Goal: Transaction & Acquisition: Obtain resource

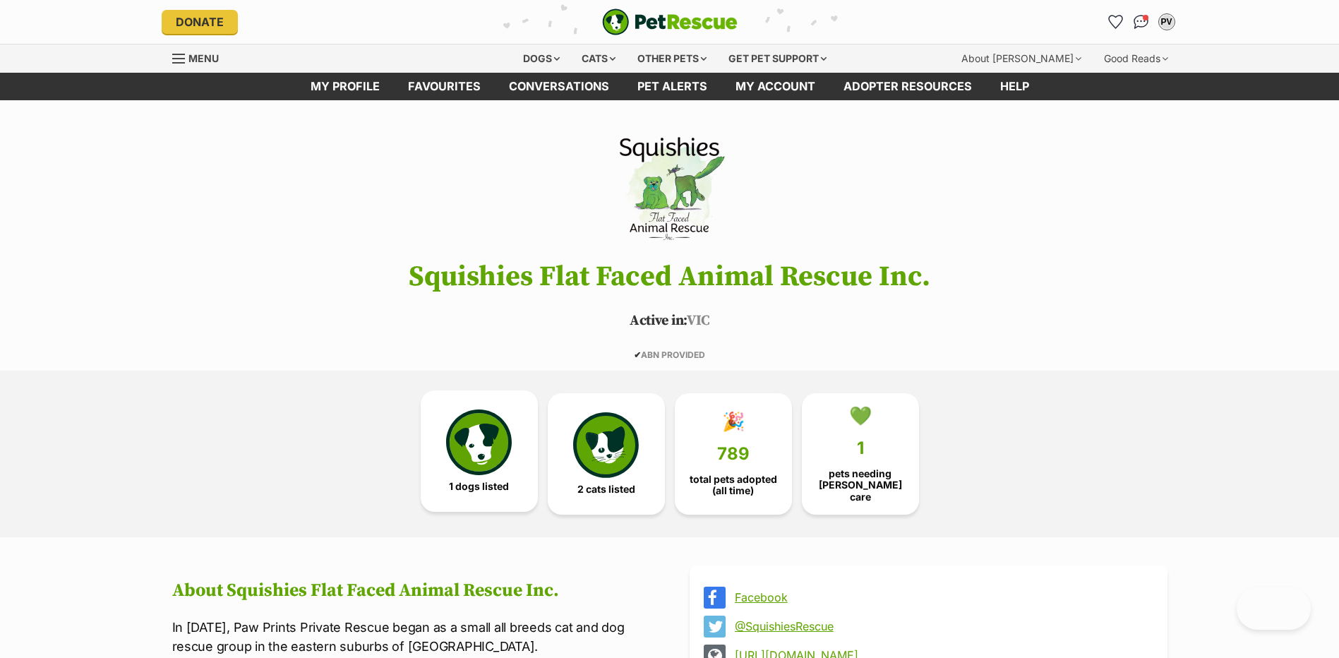
click at [498, 462] on img at bounding box center [478, 441] width 65 height 65
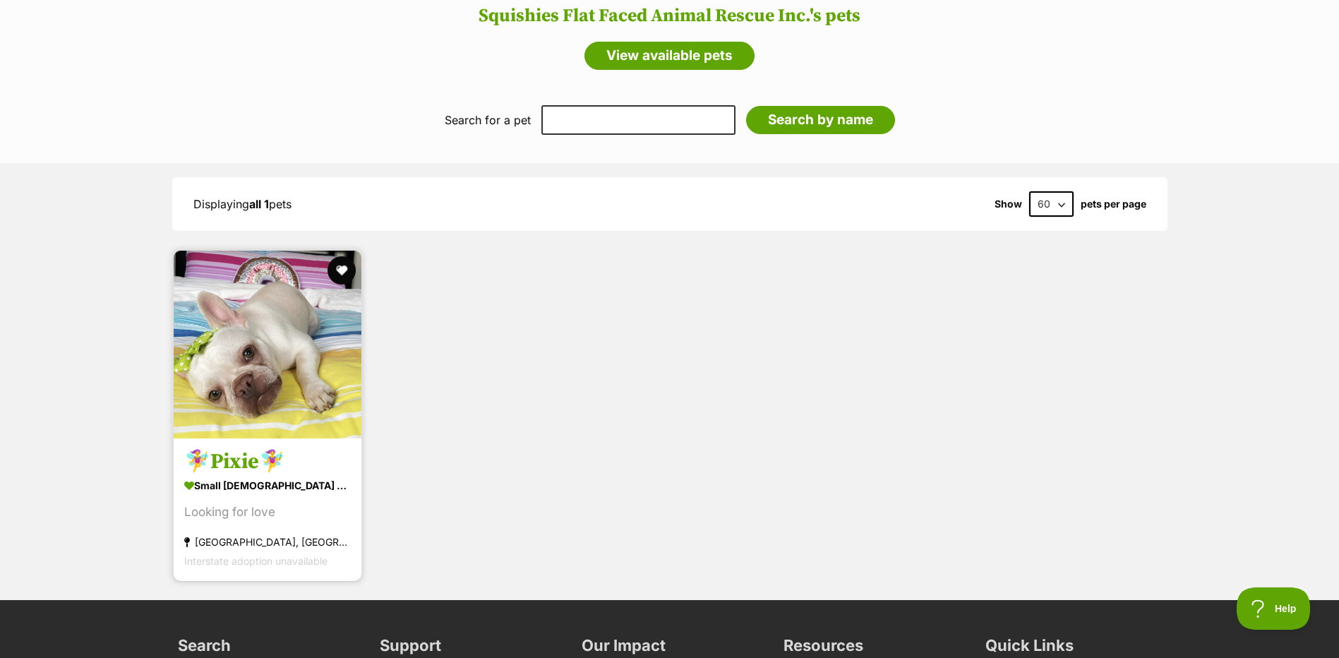
click at [299, 380] on img at bounding box center [268, 345] width 188 height 188
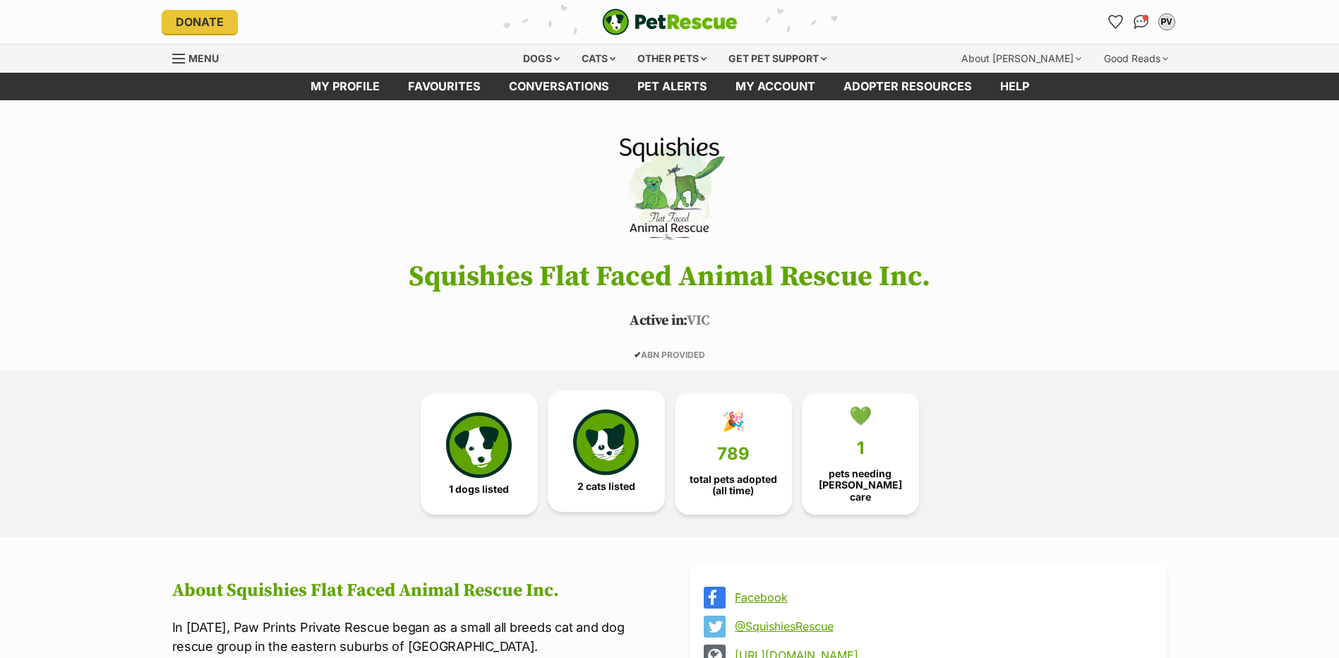
click at [617, 441] on img at bounding box center [605, 441] width 65 height 65
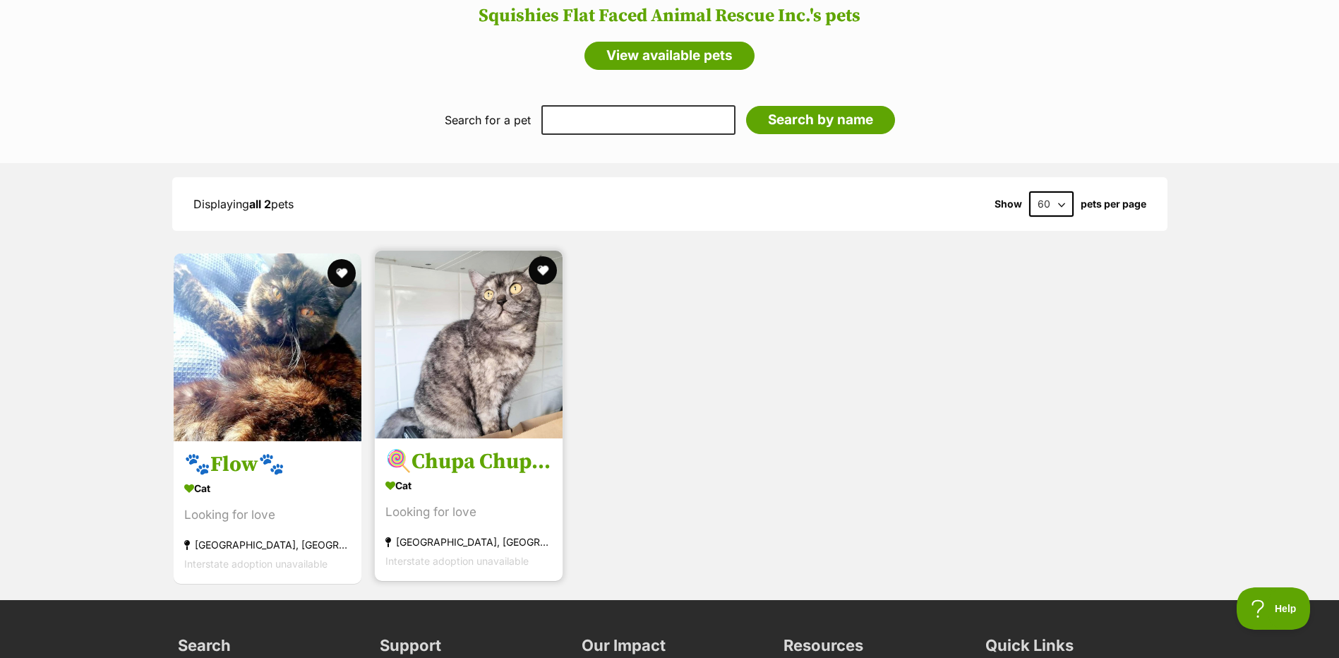
click at [517, 385] on img at bounding box center [469, 345] width 188 height 188
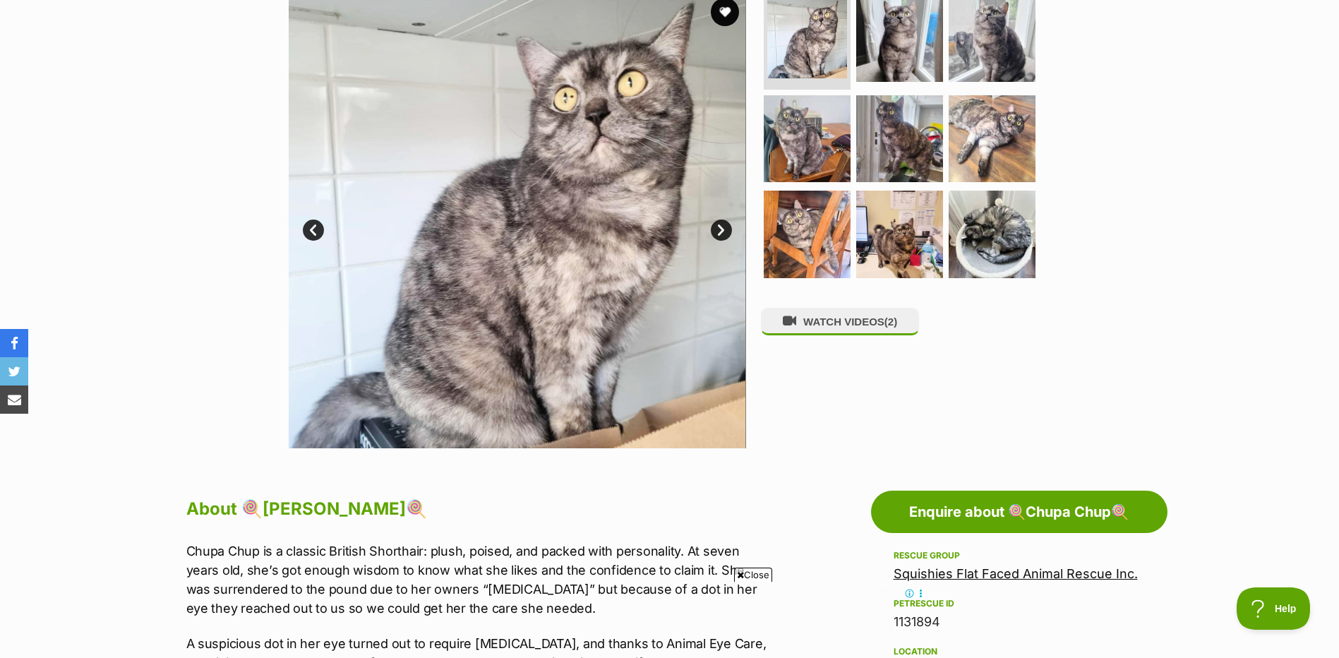
scroll to position [153, 0]
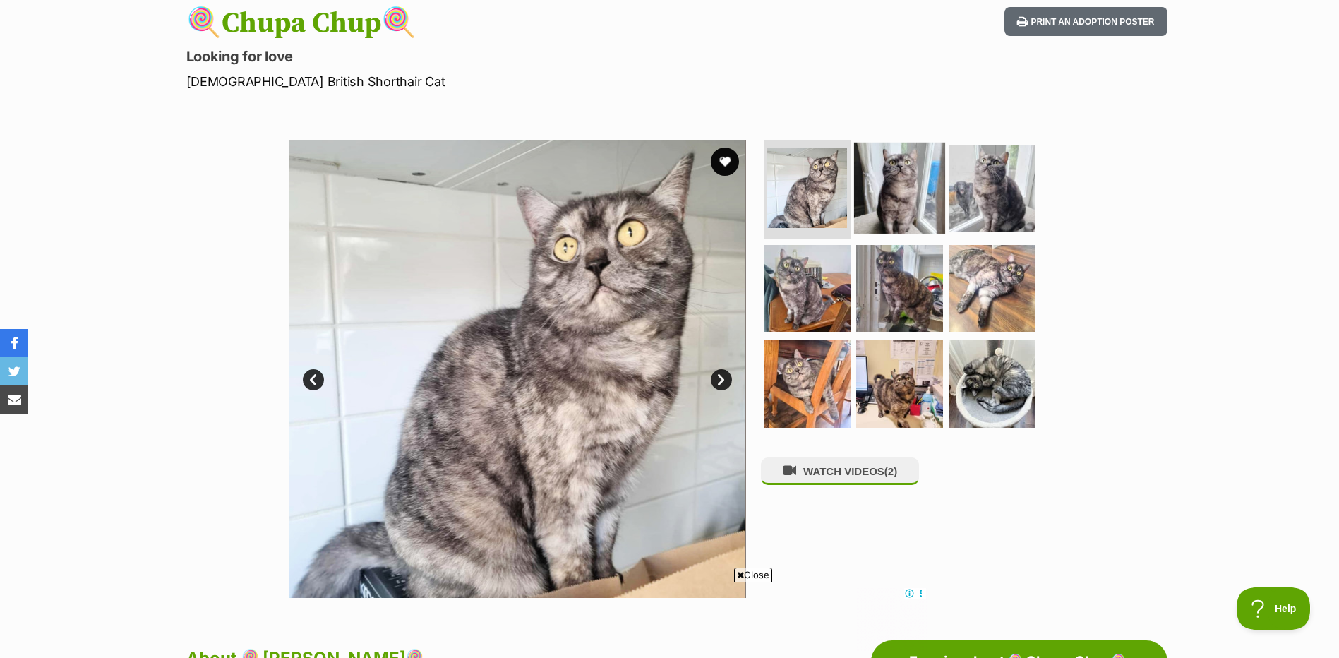
click at [903, 199] on img at bounding box center [899, 188] width 91 height 91
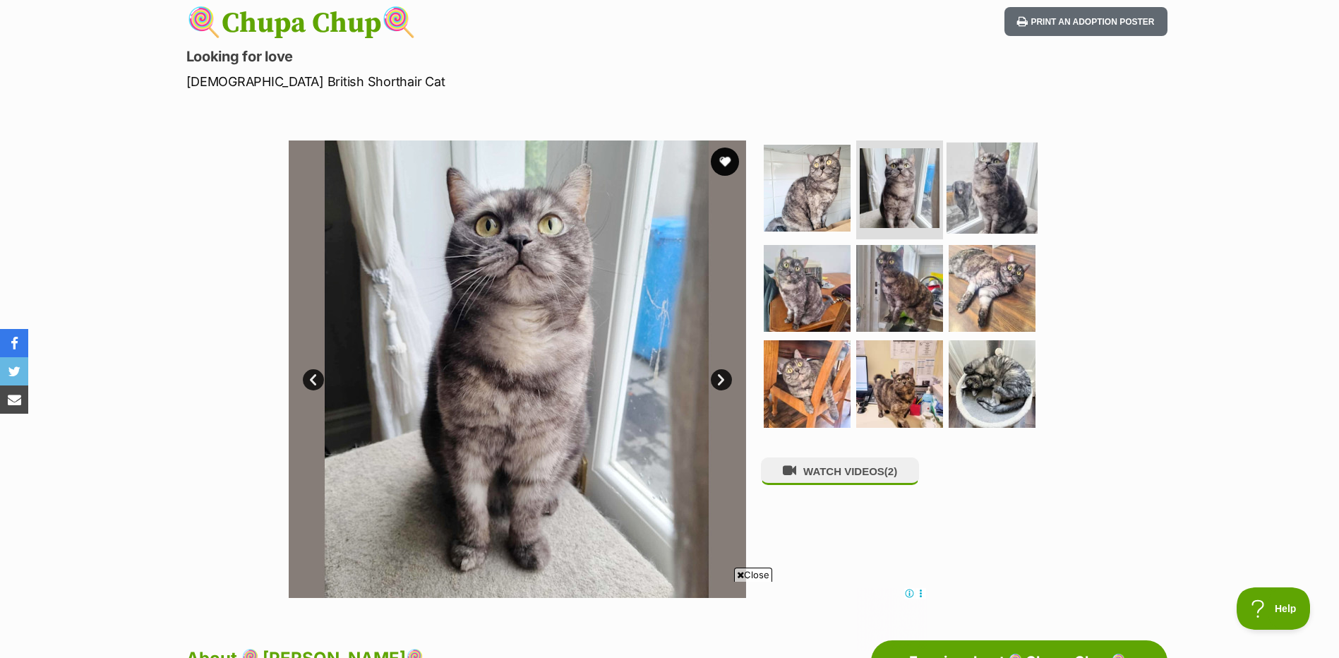
click at [972, 199] on img at bounding box center [991, 188] width 91 height 91
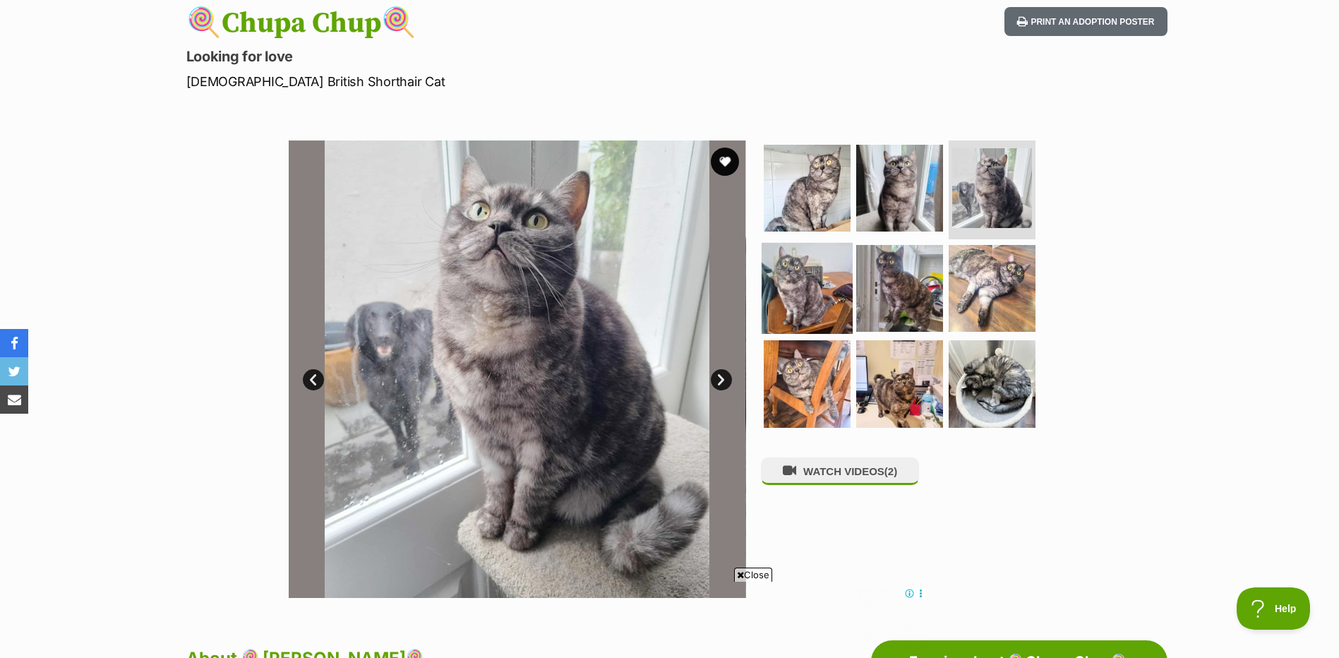
click at [797, 279] on img at bounding box center [807, 287] width 91 height 91
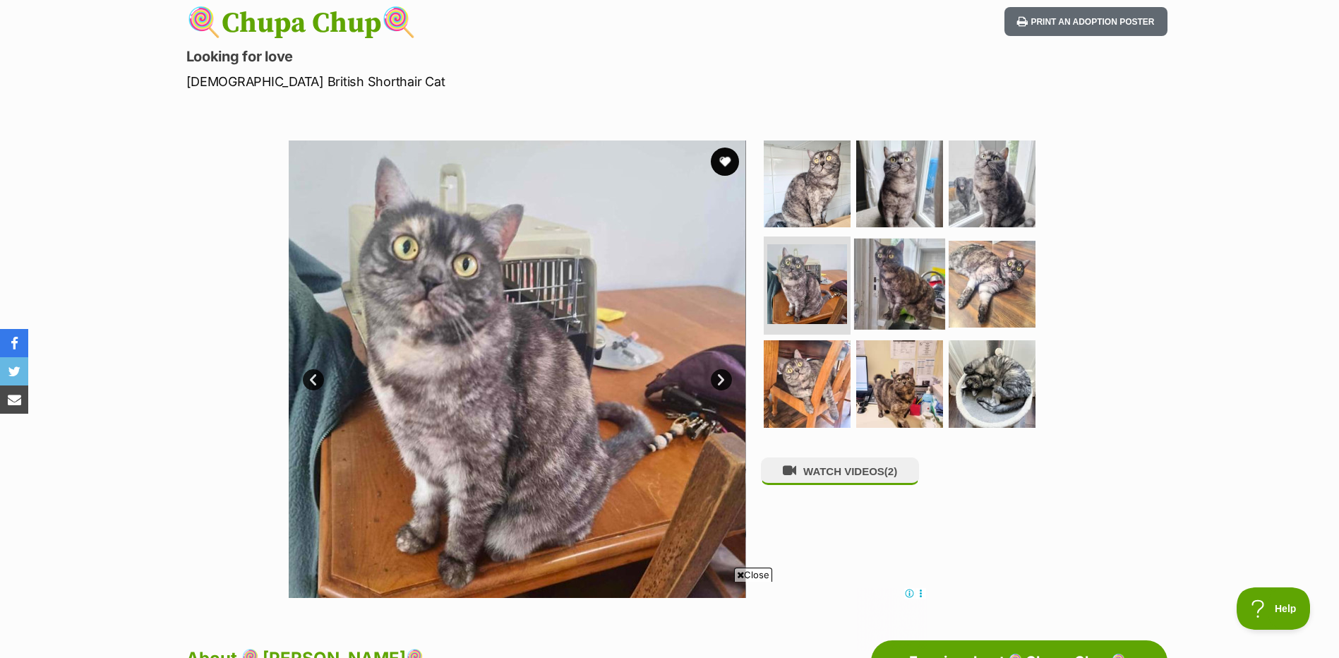
click at [894, 281] on img at bounding box center [899, 283] width 91 height 91
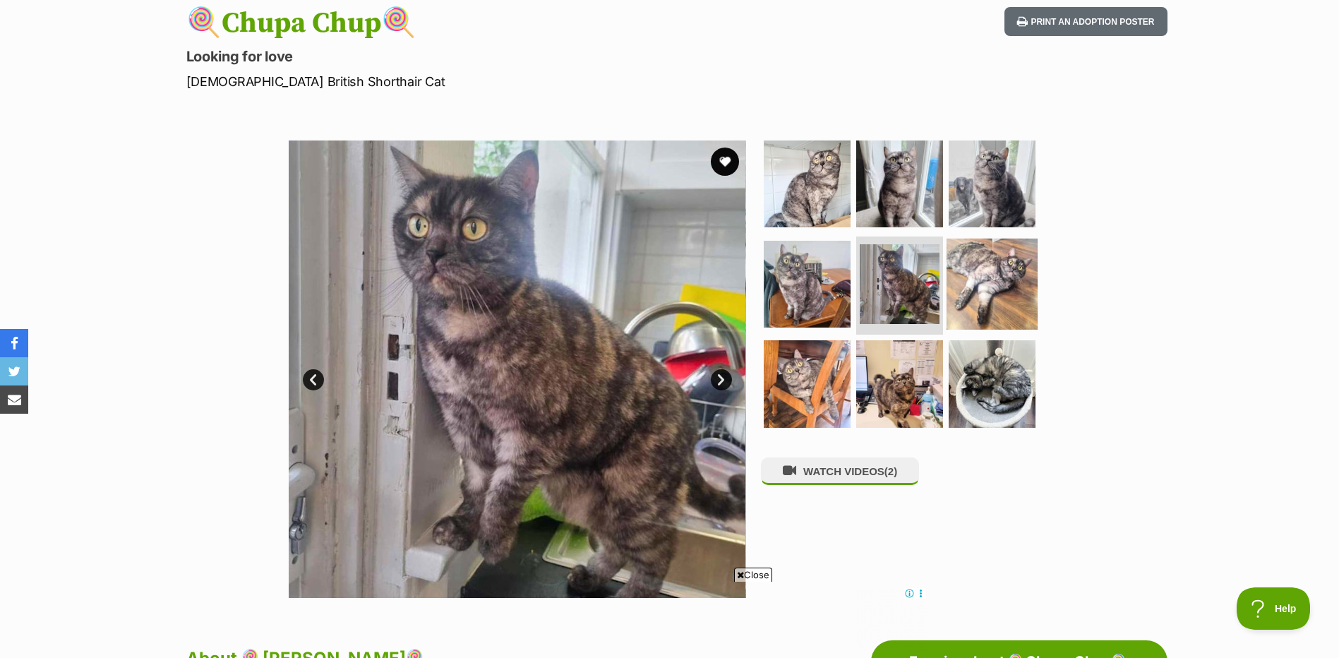
click at [980, 281] on img at bounding box center [991, 283] width 91 height 91
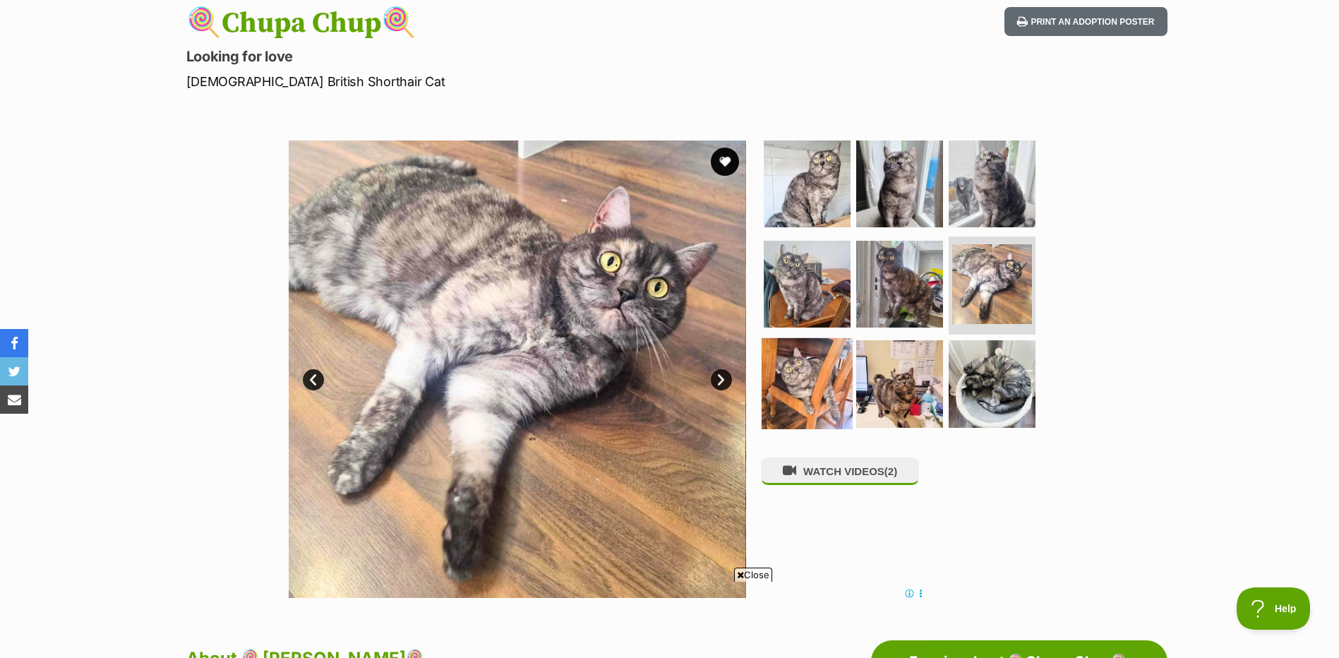
click at [795, 371] on img at bounding box center [807, 383] width 91 height 91
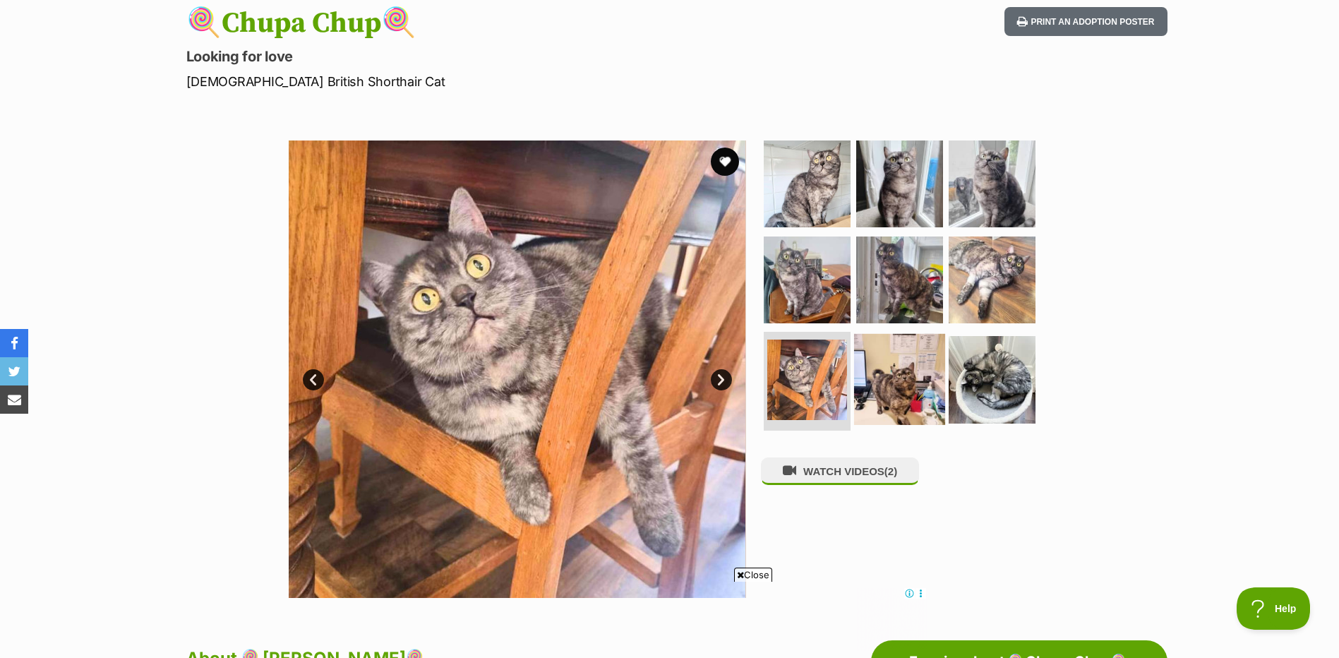
click at [897, 370] on img at bounding box center [899, 379] width 91 height 91
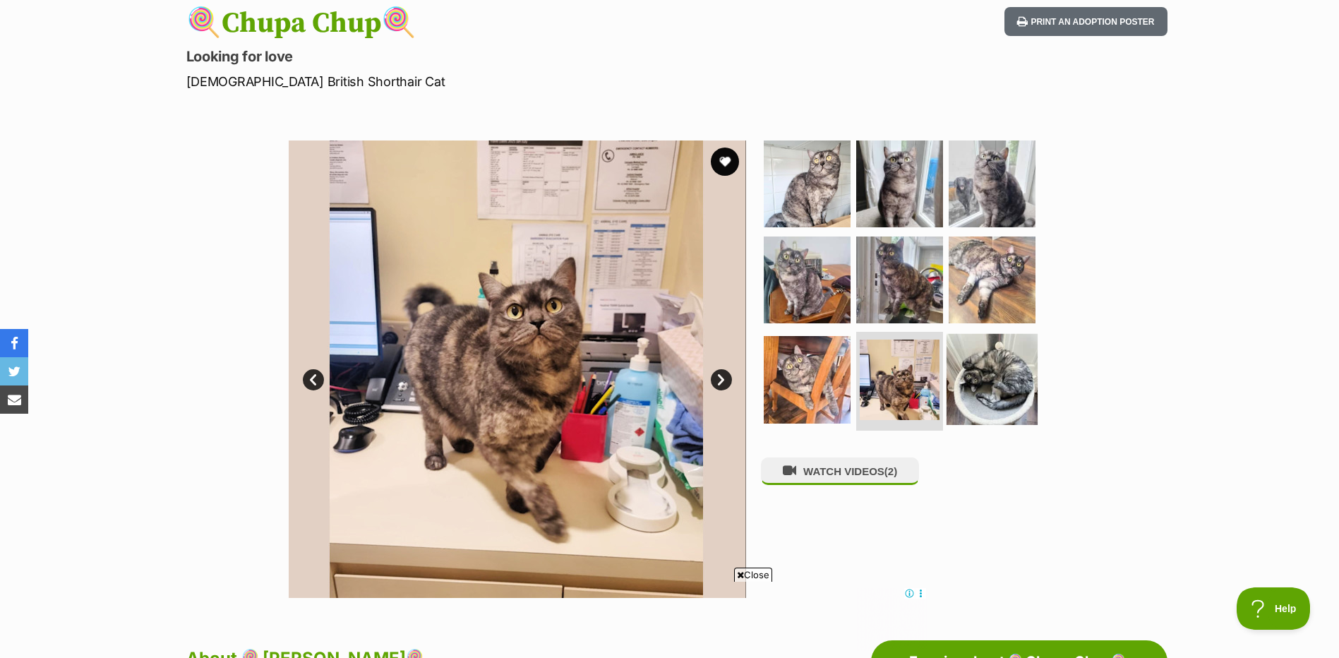
click at [1006, 378] on img at bounding box center [991, 379] width 91 height 91
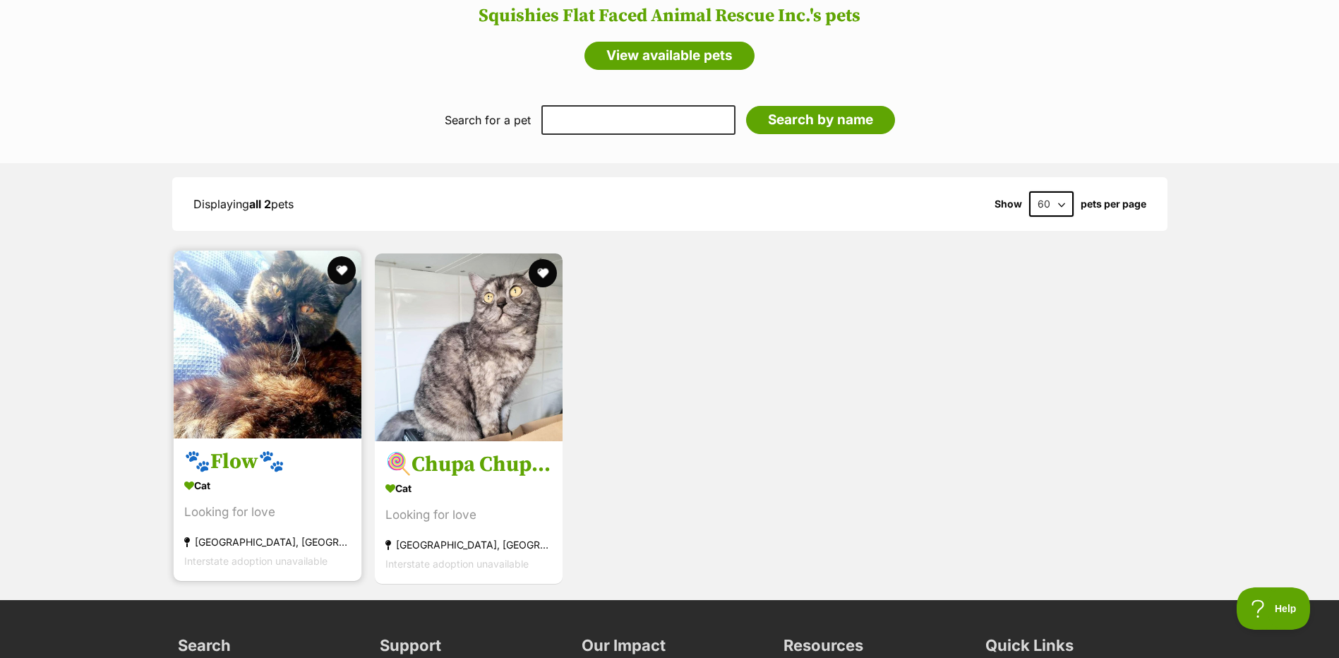
click at [282, 347] on img at bounding box center [268, 345] width 188 height 188
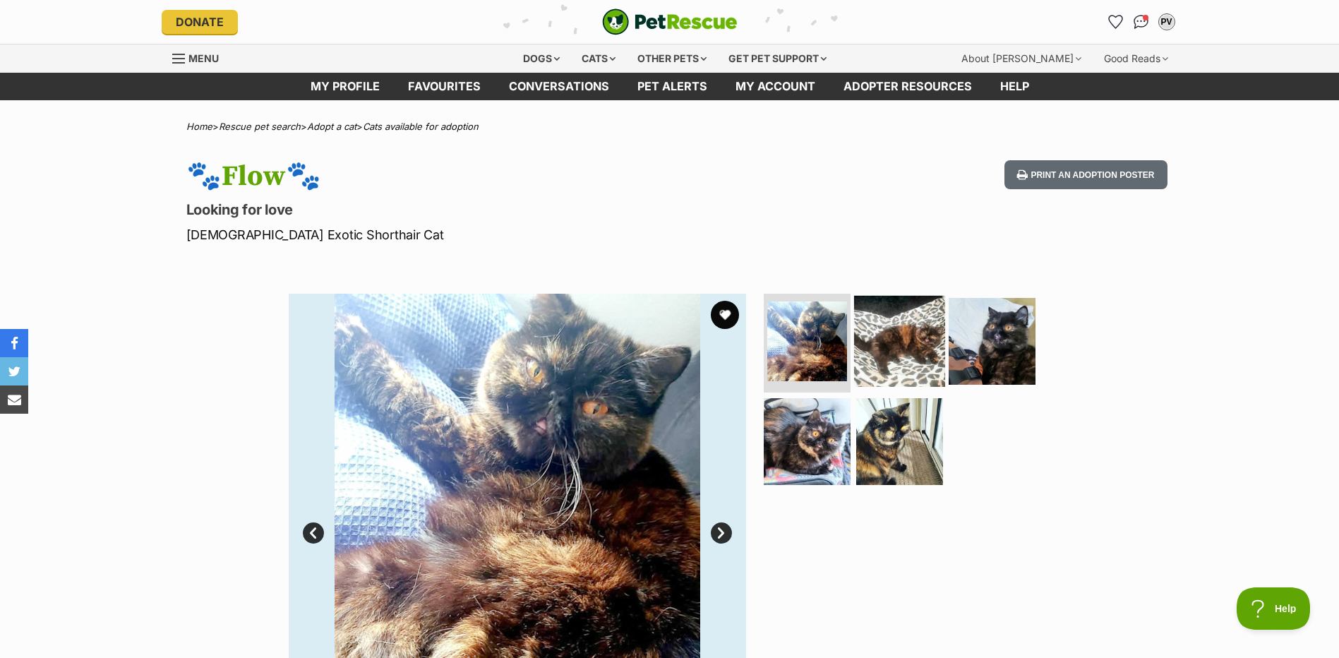
click at [906, 354] on img at bounding box center [899, 341] width 91 height 91
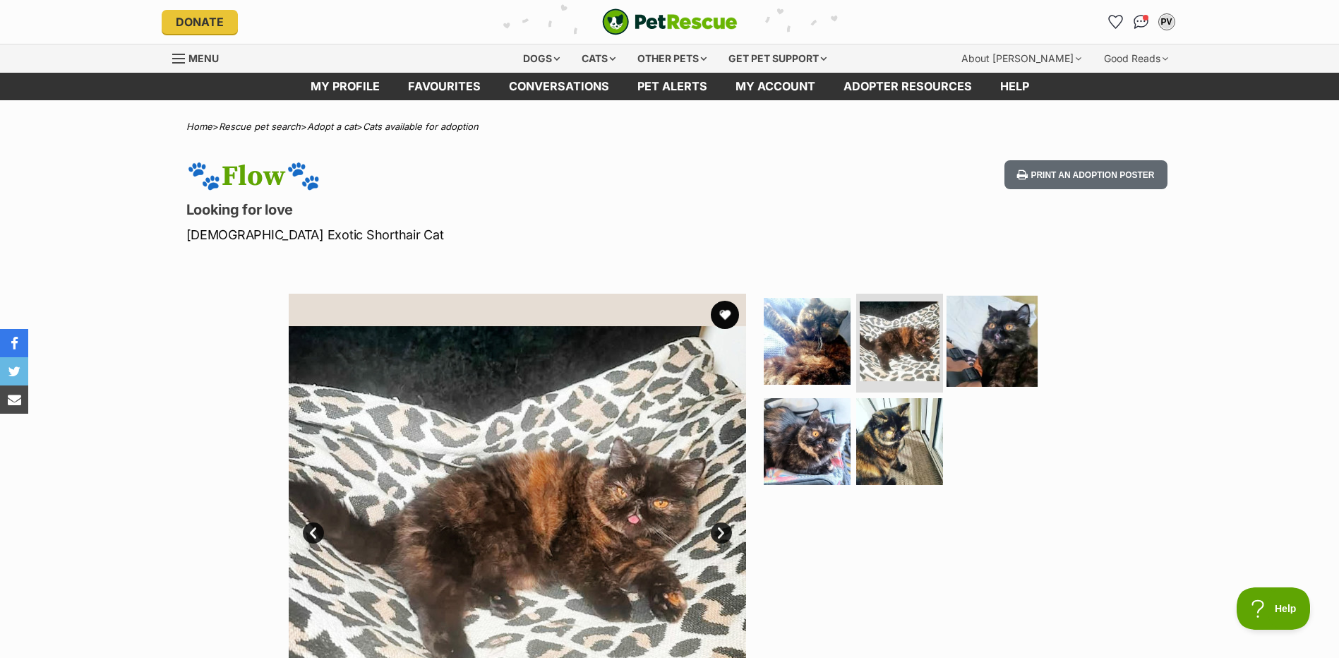
click at [1010, 355] on img at bounding box center [991, 341] width 91 height 91
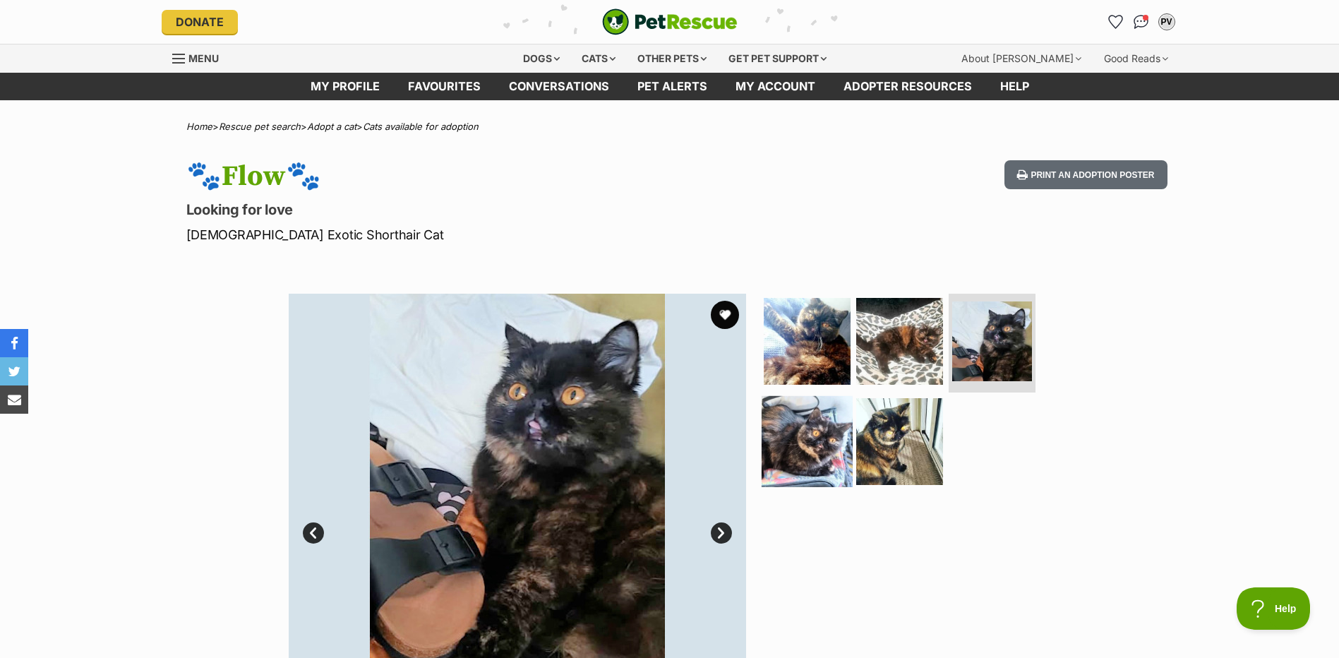
click at [796, 427] on img at bounding box center [807, 440] width 91 height 91
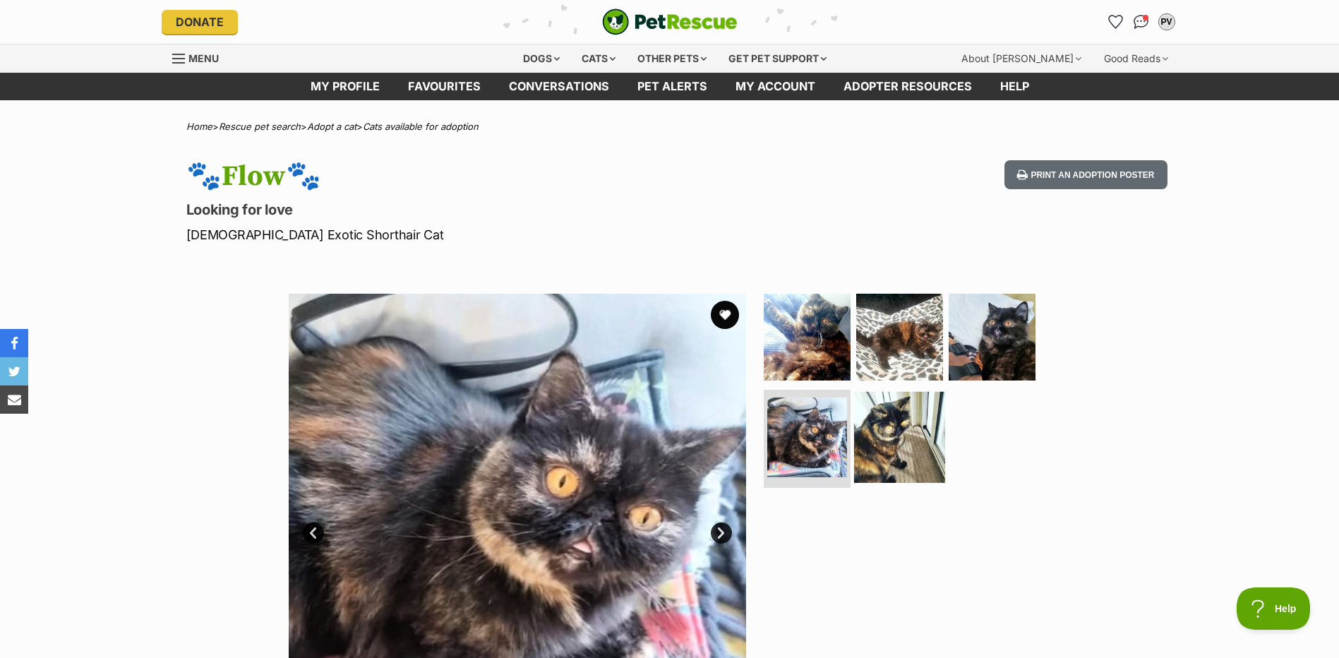
click at [891, 427] on img at bounding box center [899, 436] width 91 height 91
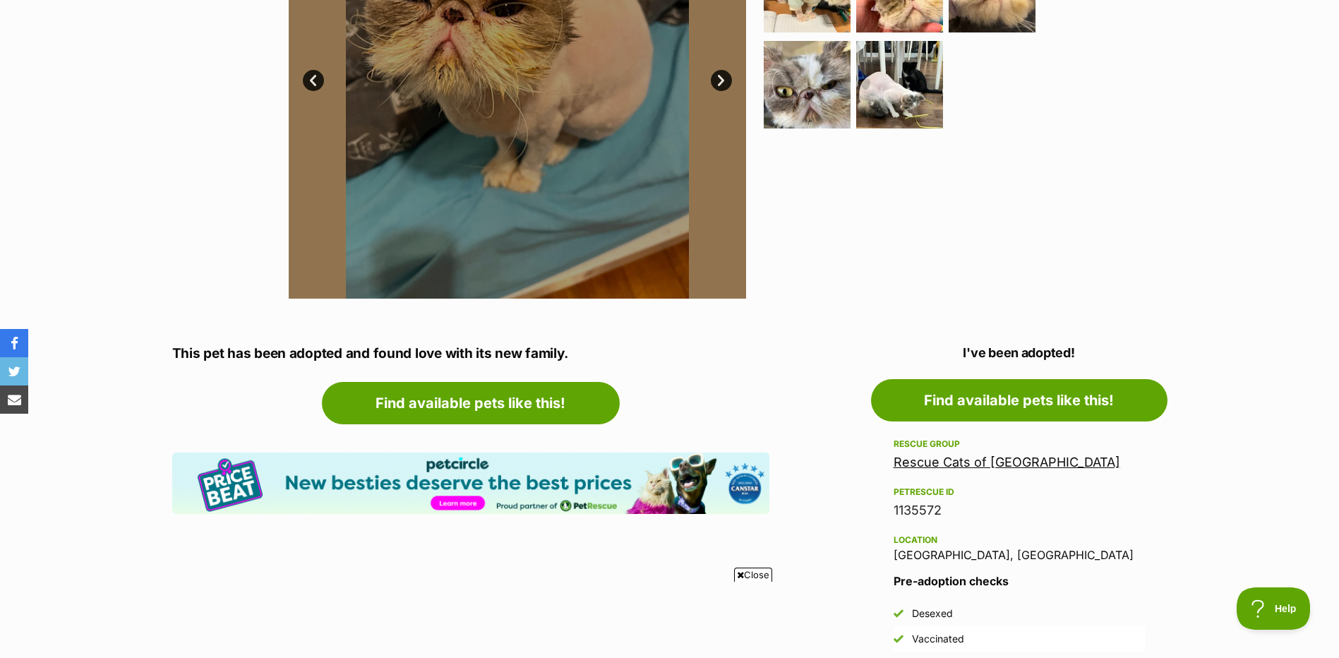
scroll to position [152, 0]
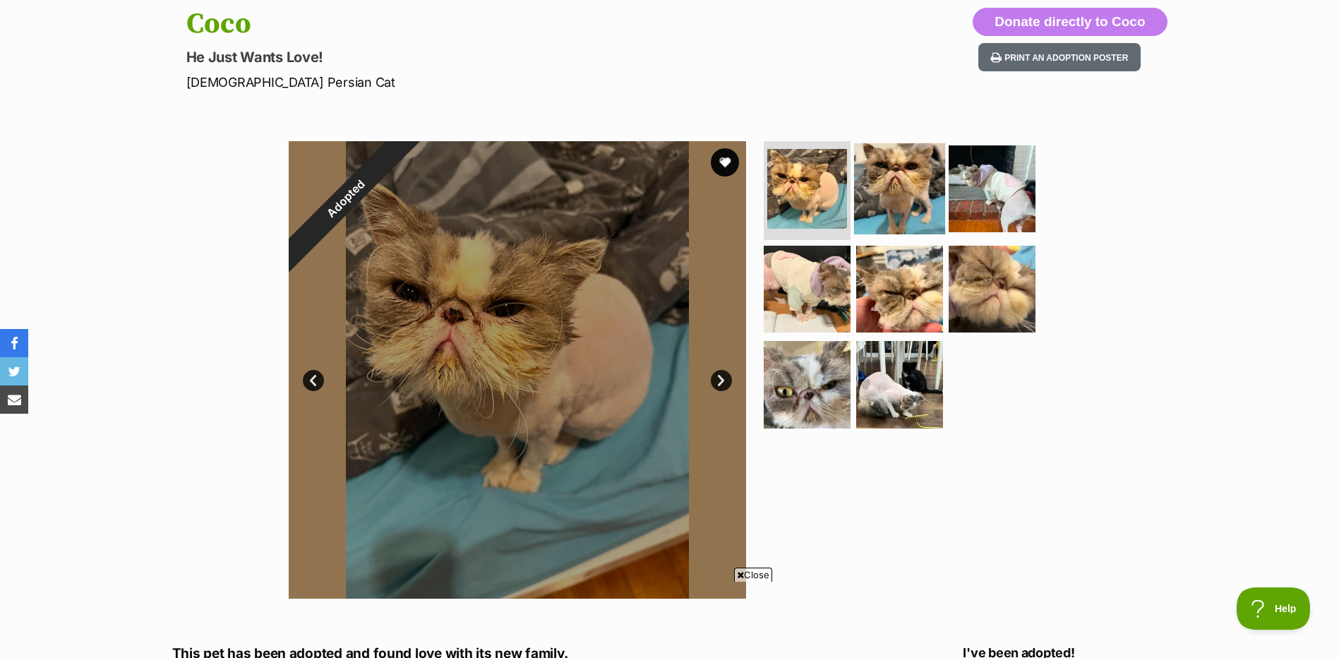
click at [889, 198] on img at bounding box center [899, 188] width 91 height 91
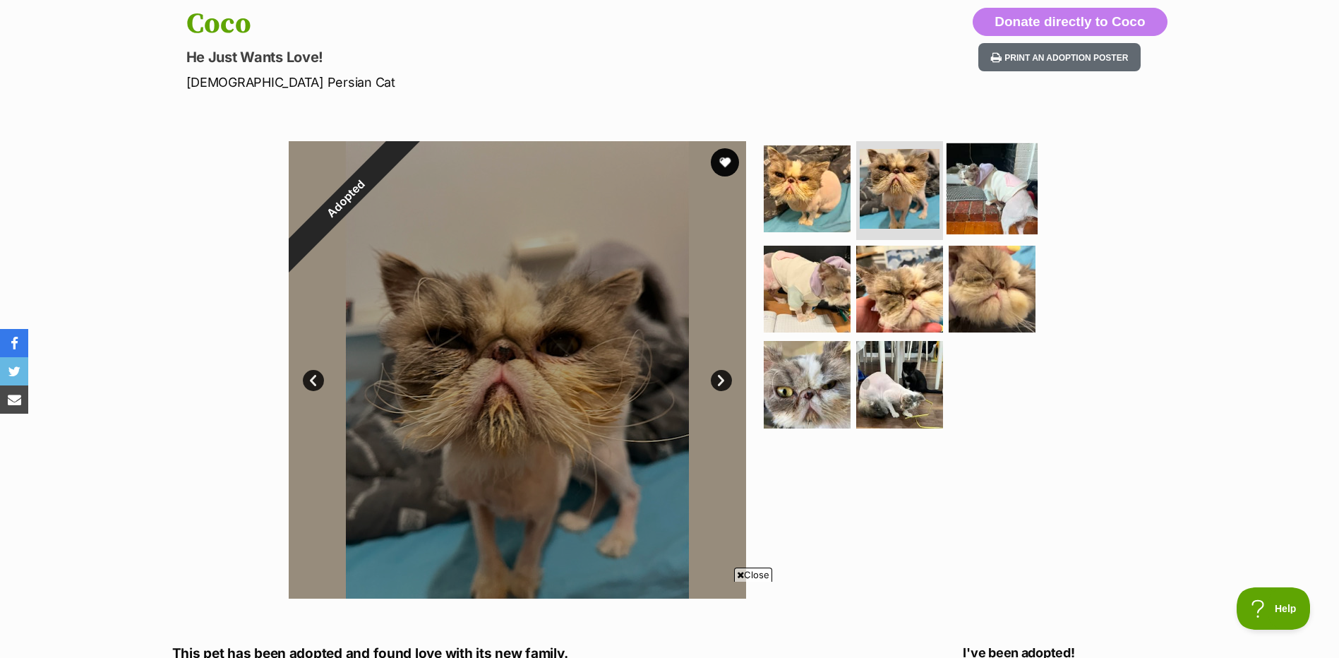
click at [987, 203] on img at bounding box center [991, 188] width 91 height 91
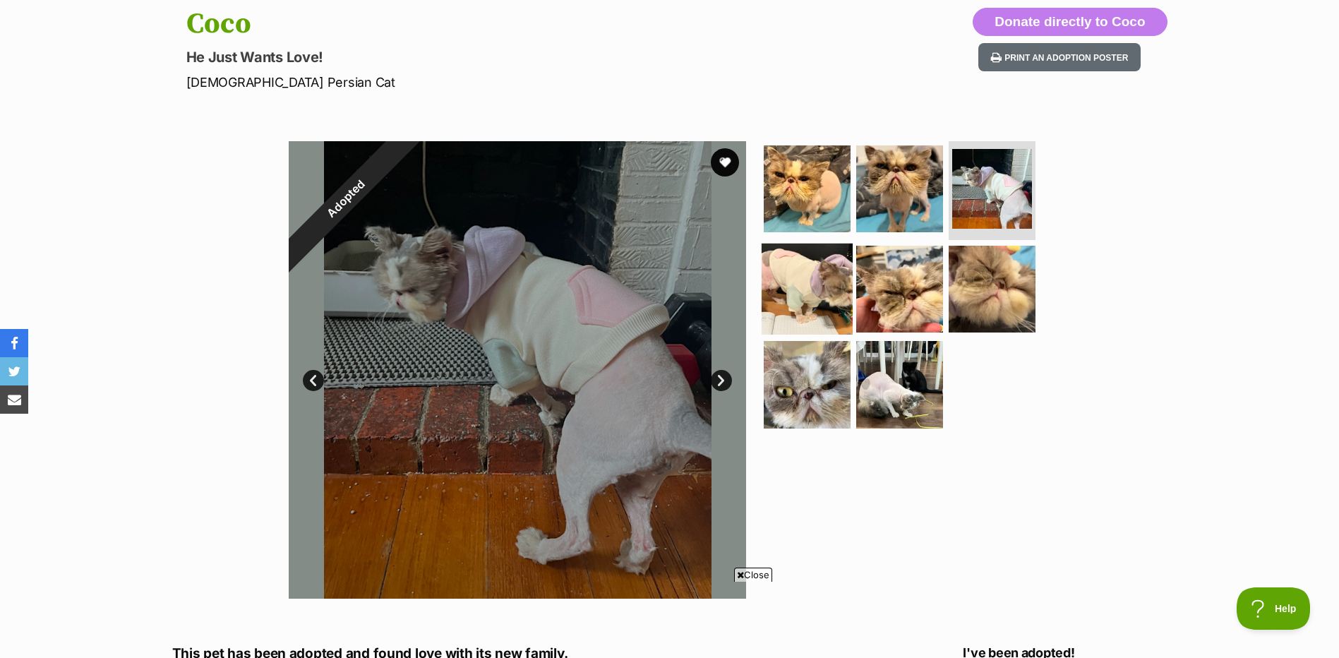
click at [810, 291] on img at bounding box center [807, 288] width 91 height 91
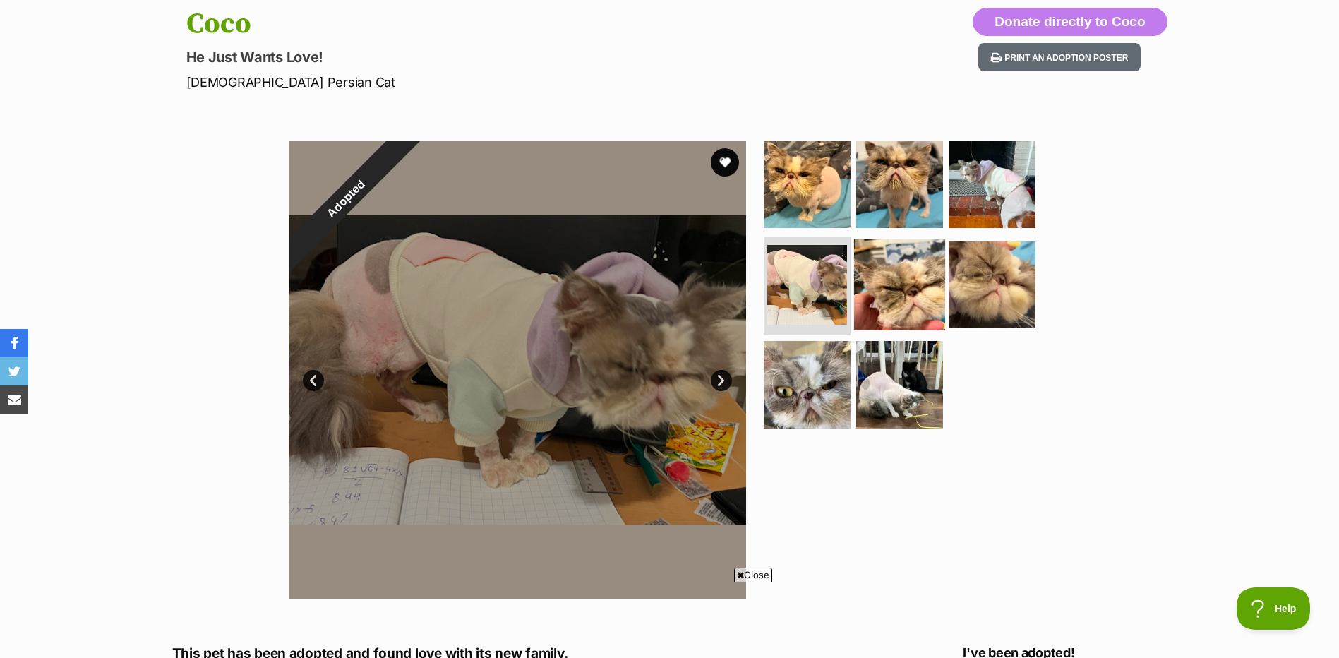
click at [889, 294] on img at bounding box center [899, 284] width 91 height 91
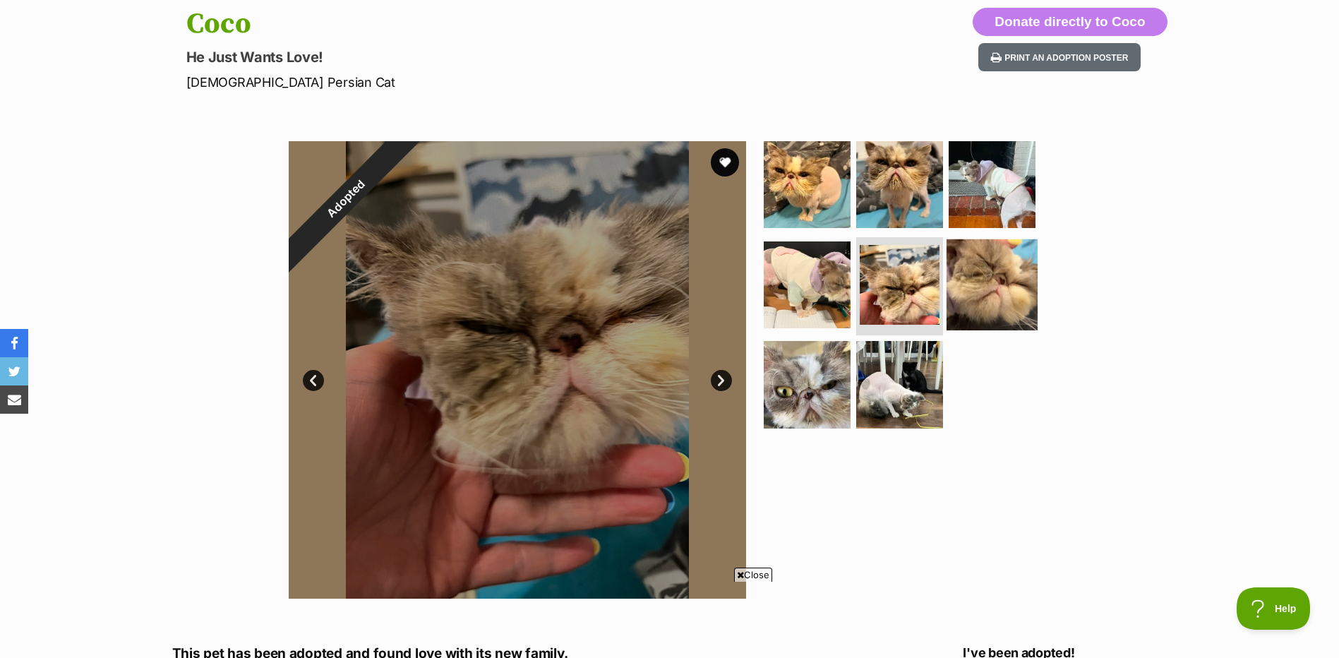
click at [1012, 289] on img at bounding box center [991, 284] width 91 height 91
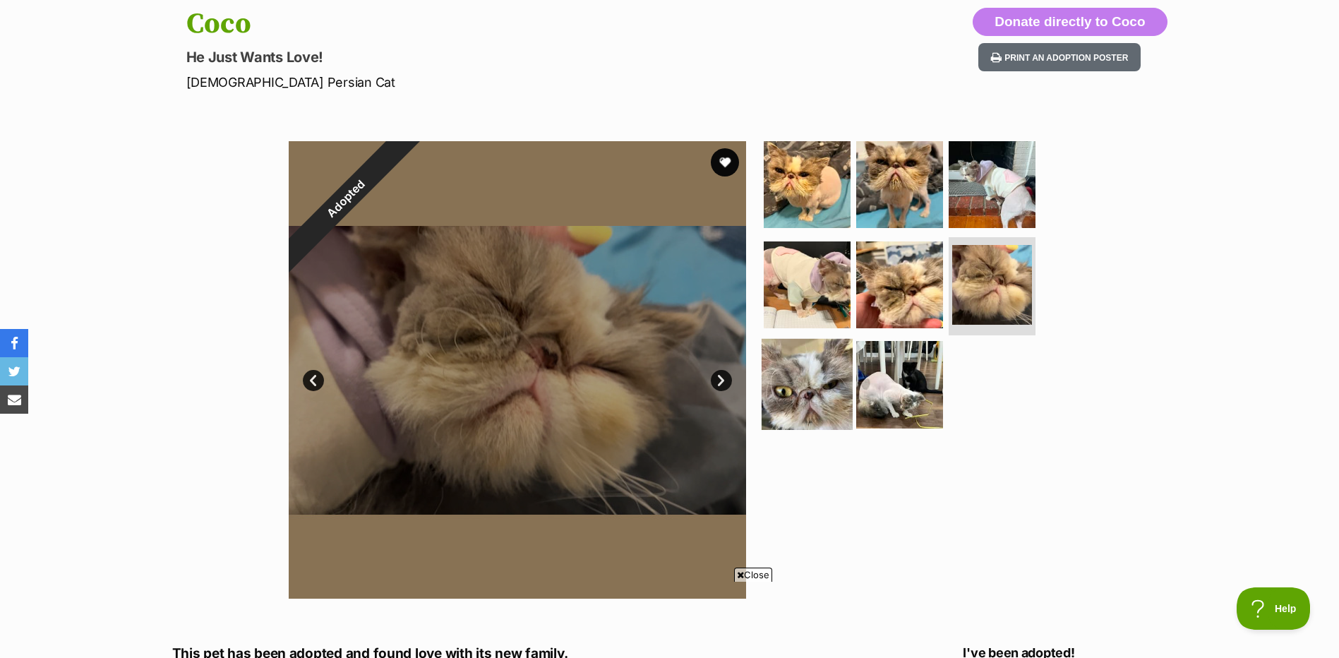
click at [822, 359] on img at bounding box center [807, 384] width 91 height 91
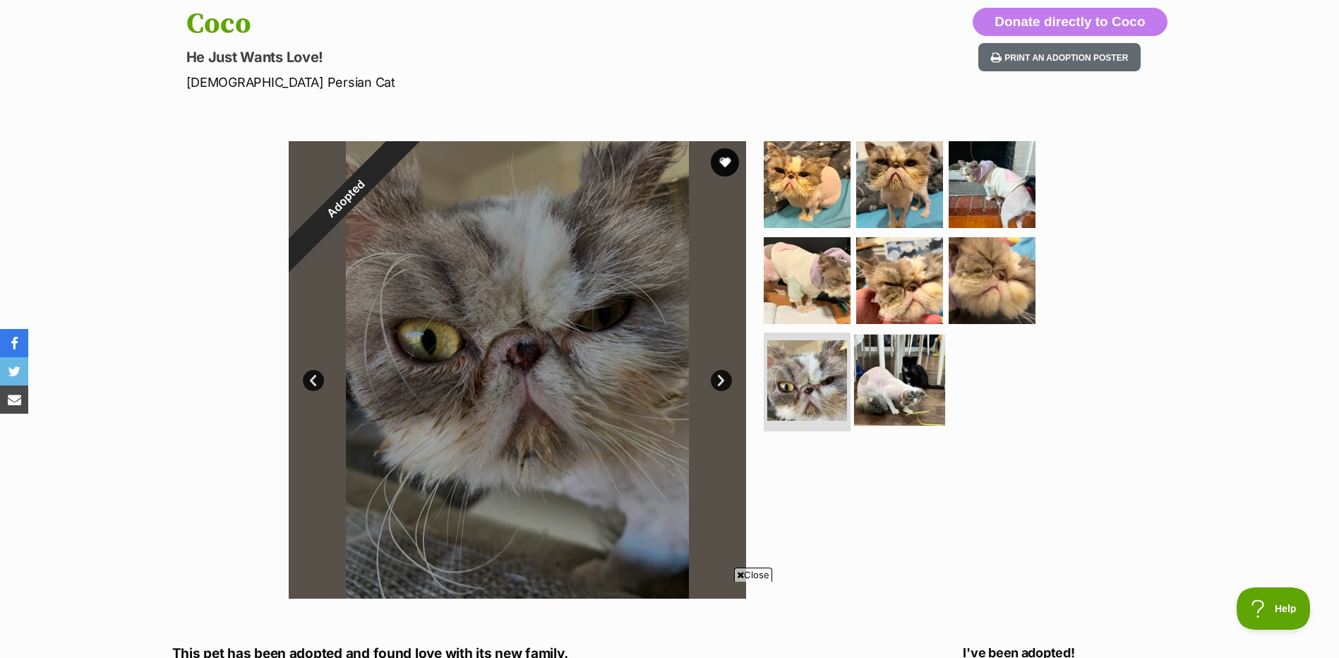
click at [891, 374] on img at bounding box center [899, 380] width 91 height 91
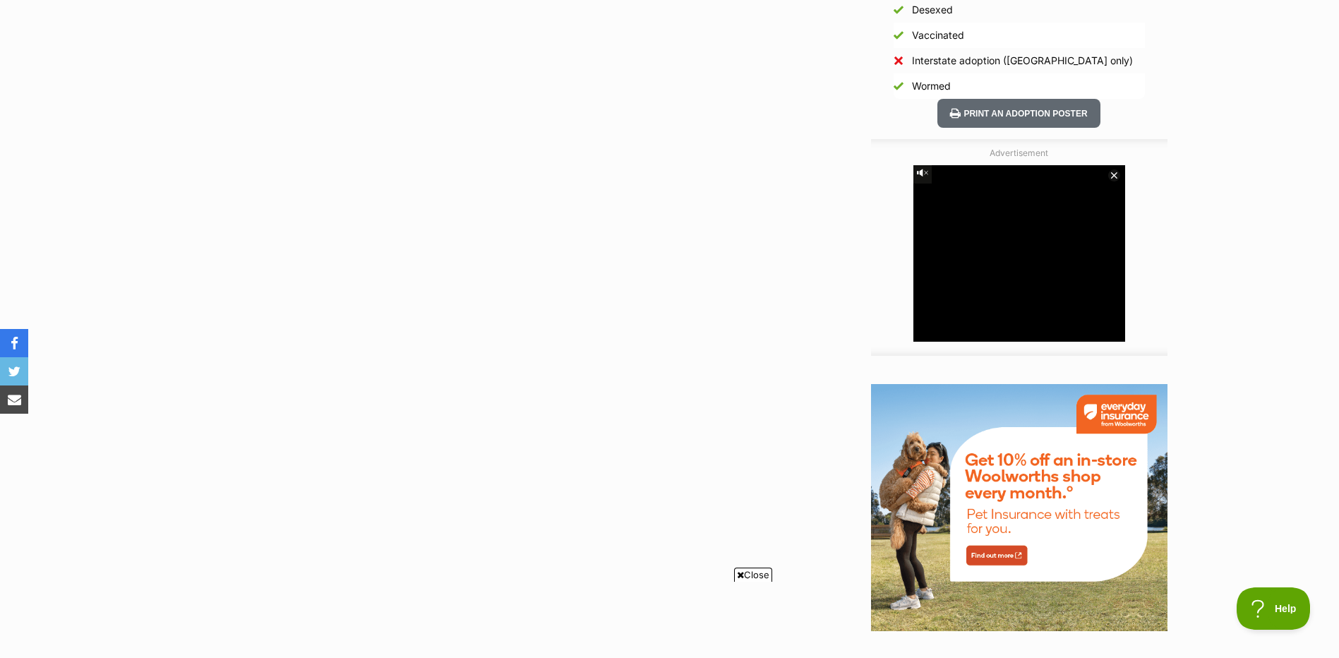
scroll to position [756, 0]
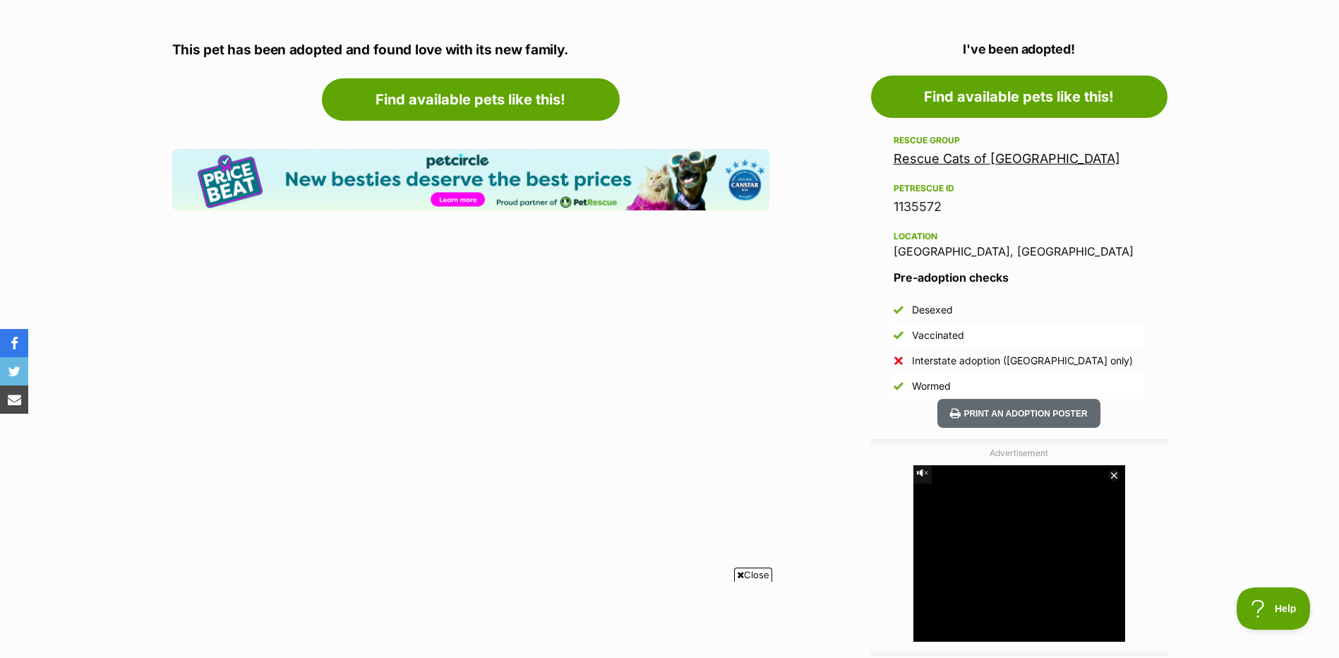
click at [995, 151] on link "Rescue Cats of [GEOGRAPHIC_DATA]" at bounding box center [1007, 158] width 227 height 15
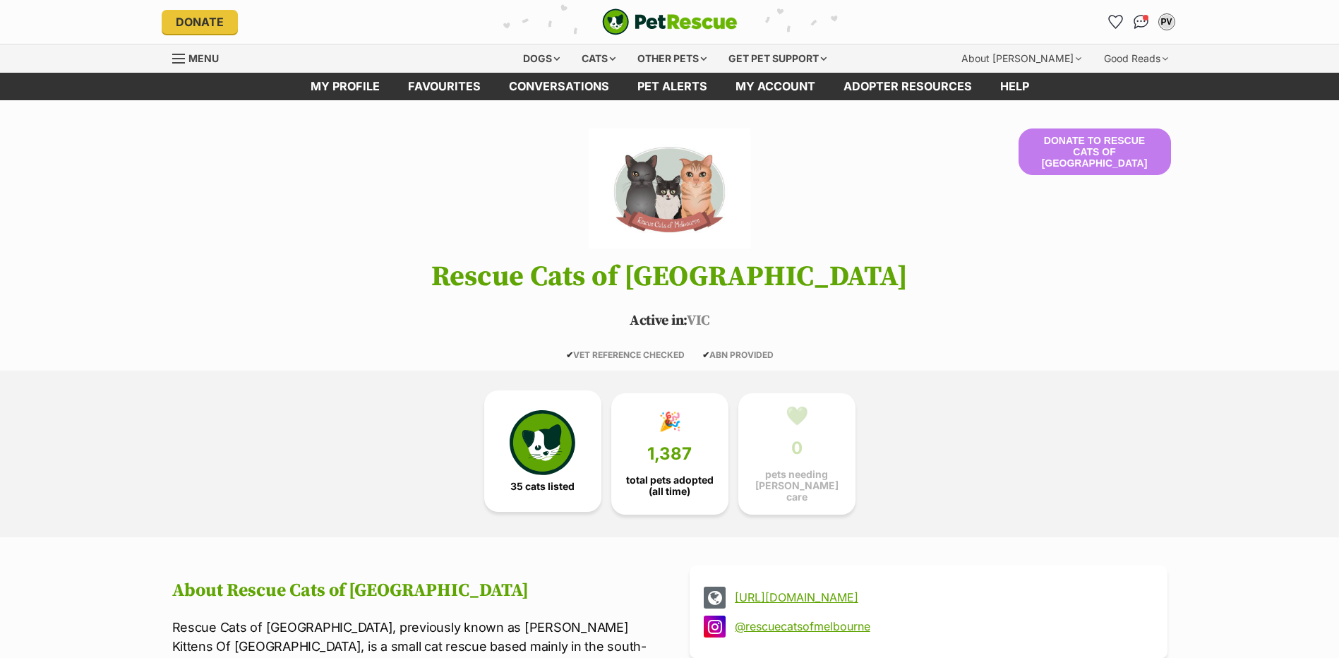
click at [524, 435] on img at bounding box center [542, 442] width 65 height 65
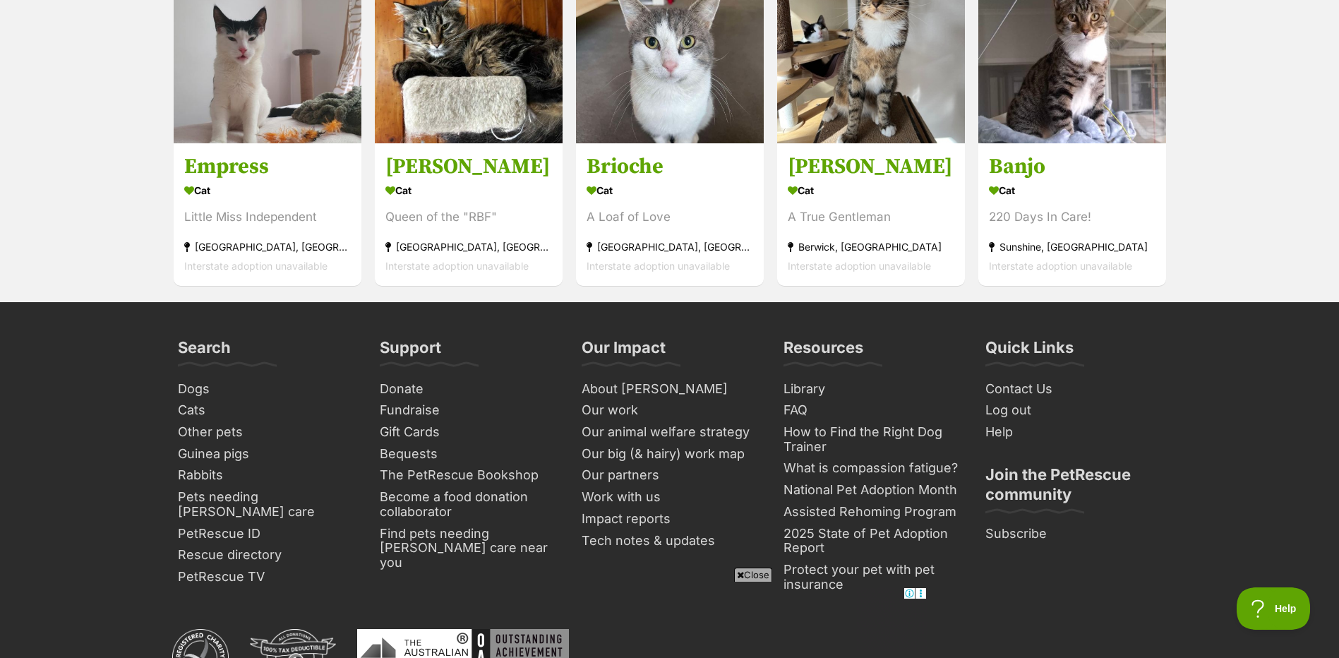
scroll to position [3608, 0]
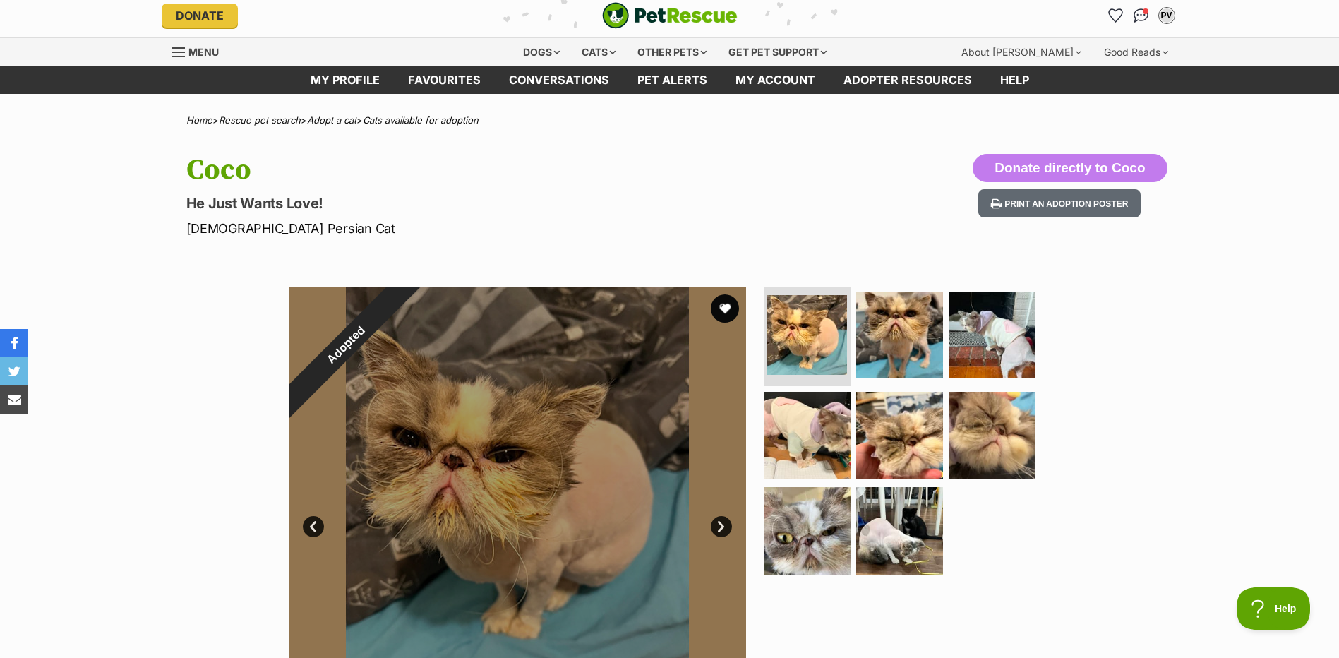
scroll to position [157, 0]
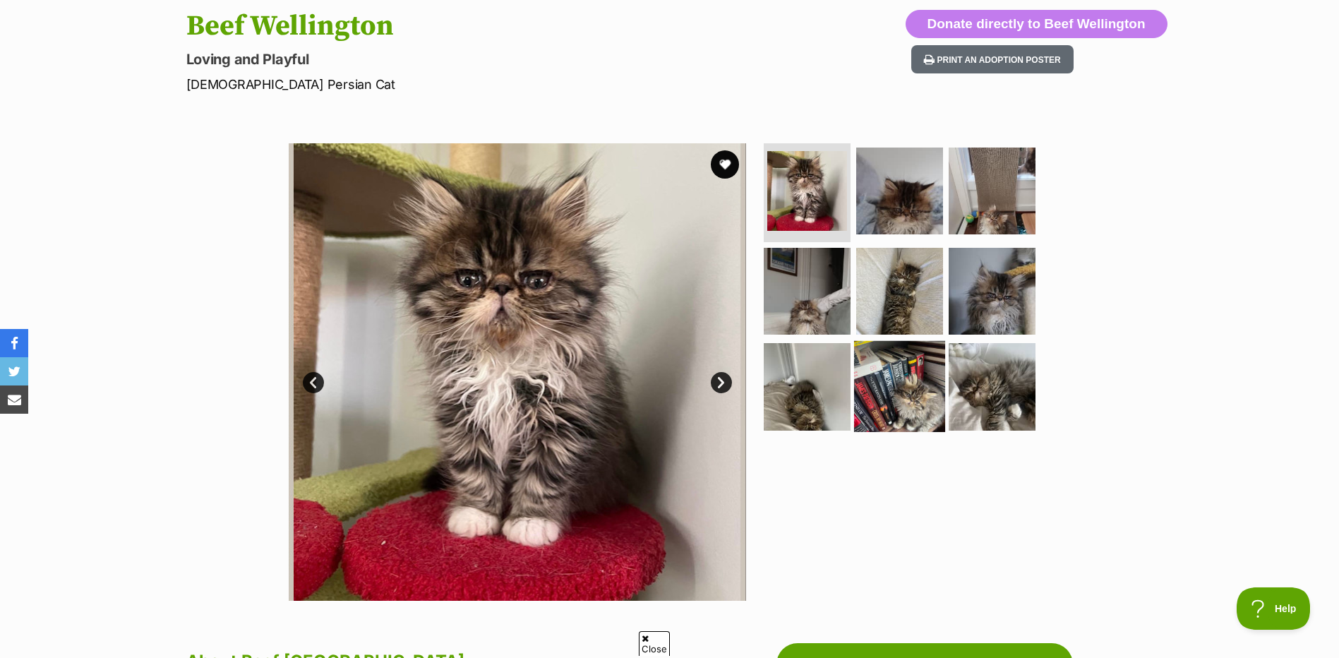
click at [908, 365] on img at bounding box center [899, 386] width 91 height 91
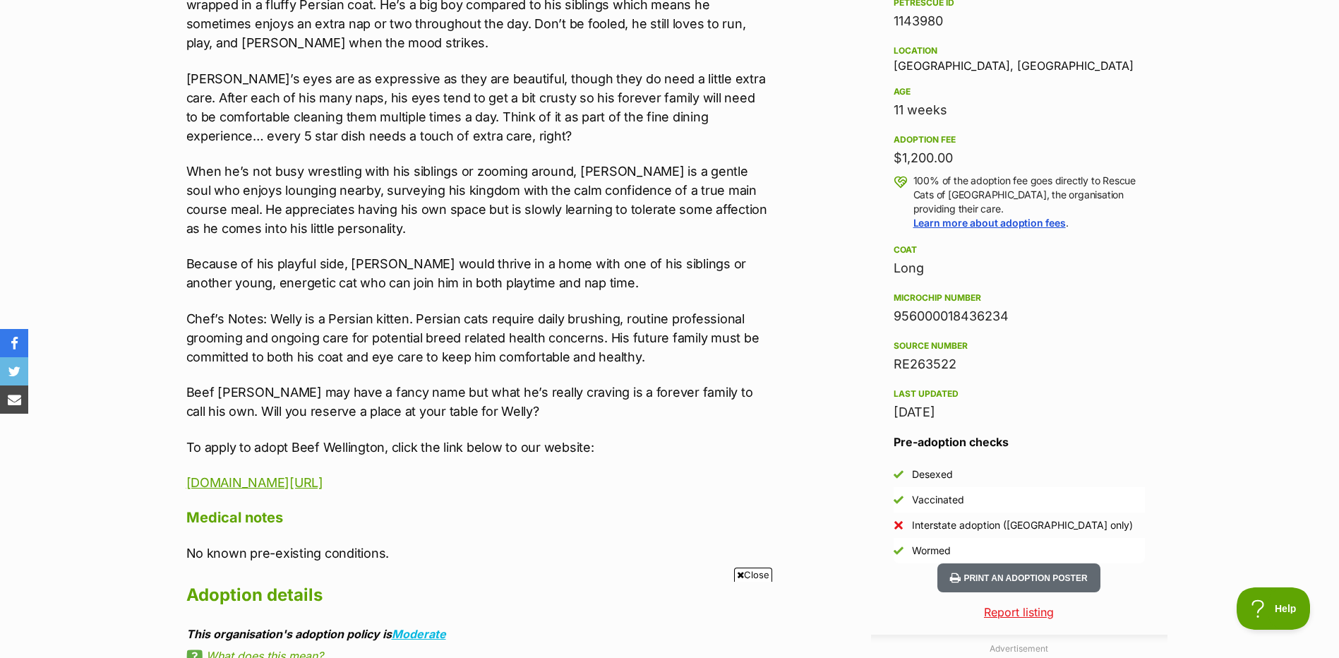
click at [794, 203] on div "Advertisement Adoption information I've been adopted! This pet is no longer ava…" at bounding box center [669, 625] width 995 height 1498
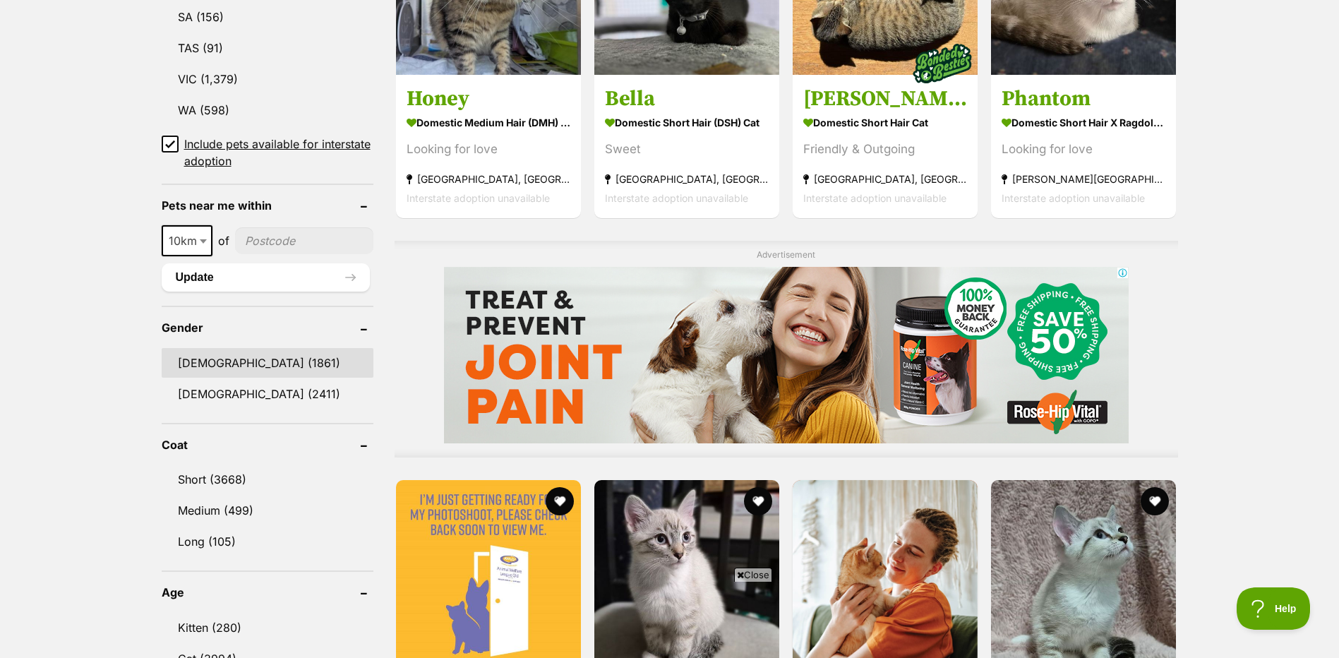
scroll to position [613, 0]
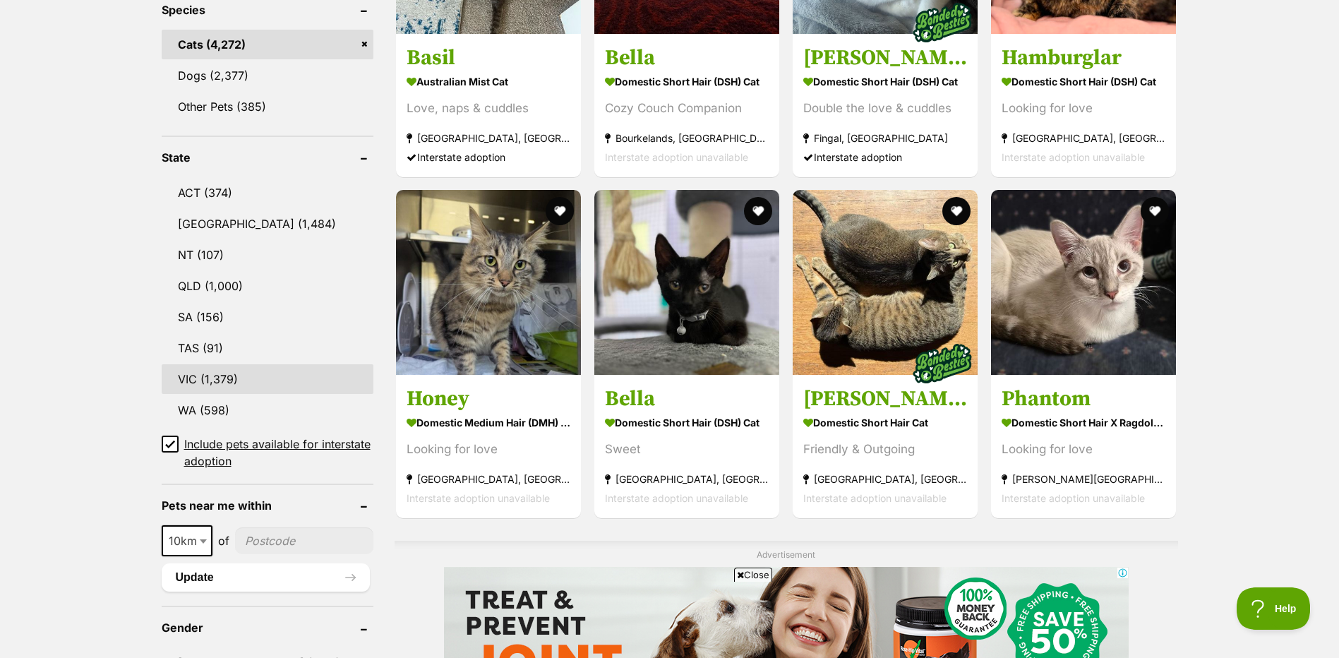
click at [186, 373] on link "VIC (1,379)" at bounding box center [268, 379] width 212 height 30
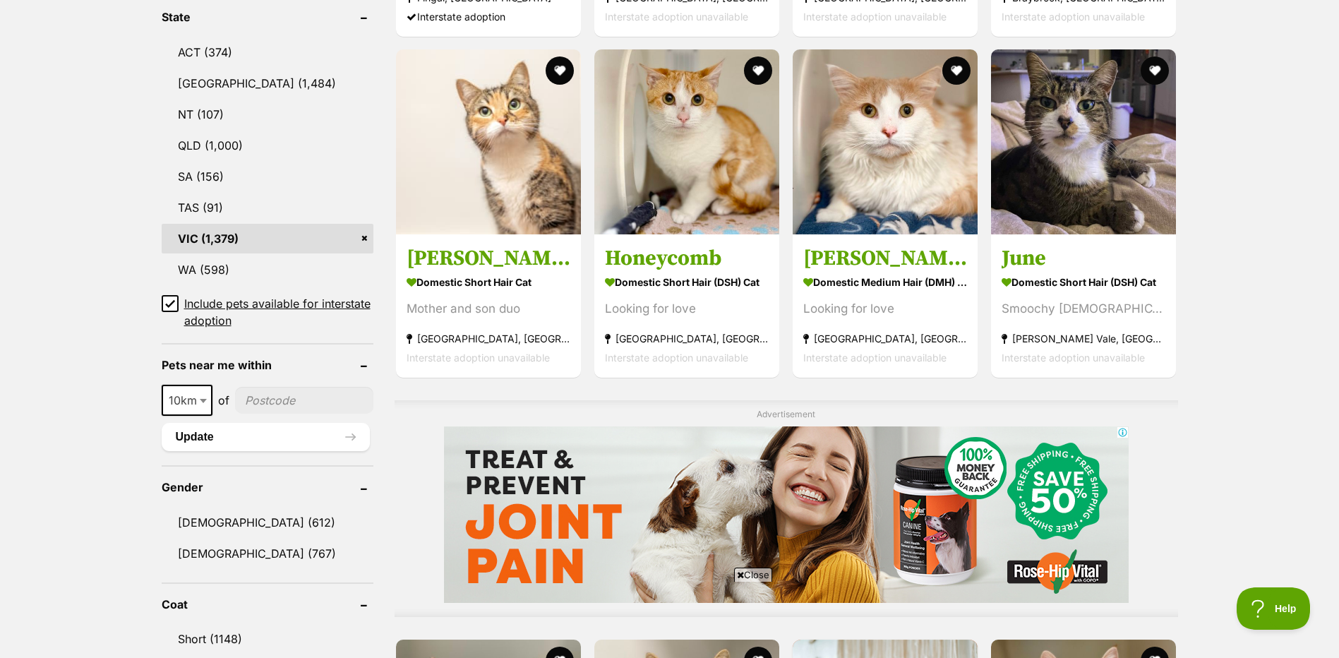
scroll to position [903, 0]
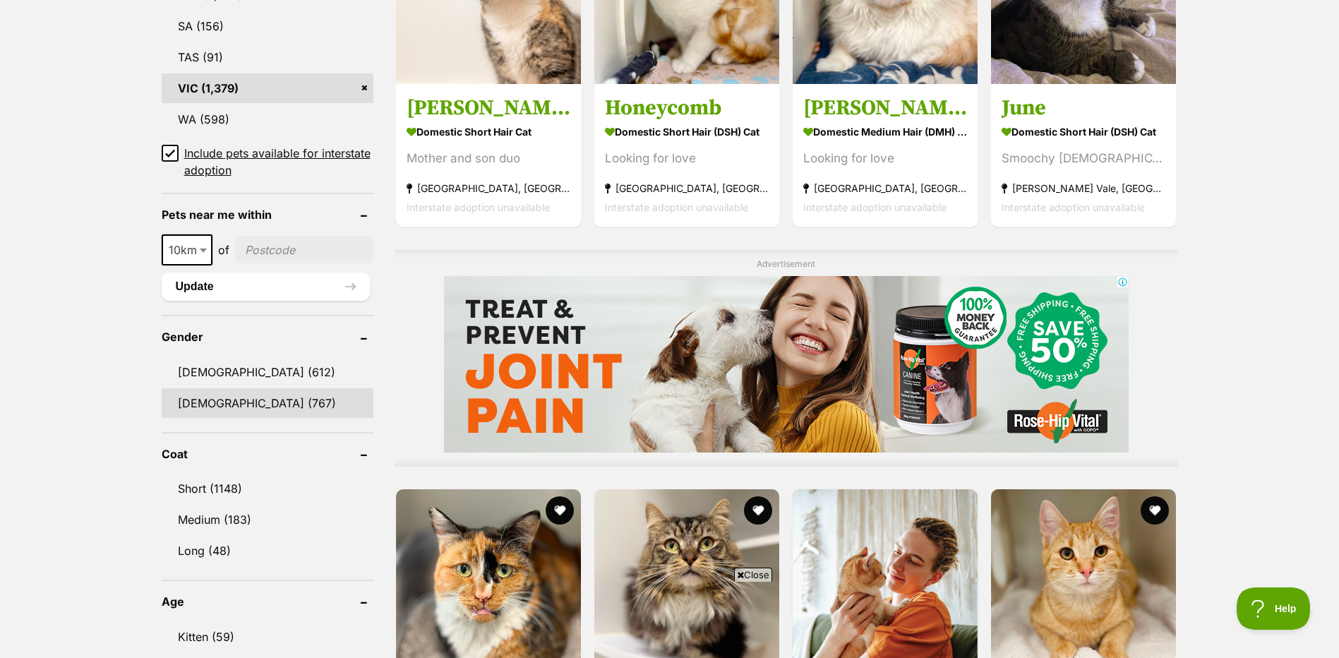
click at [234, 398] on link "[DEMOGRAPHIC_DATA] (767)" at bounding box center [268, 403] width 212 height 30
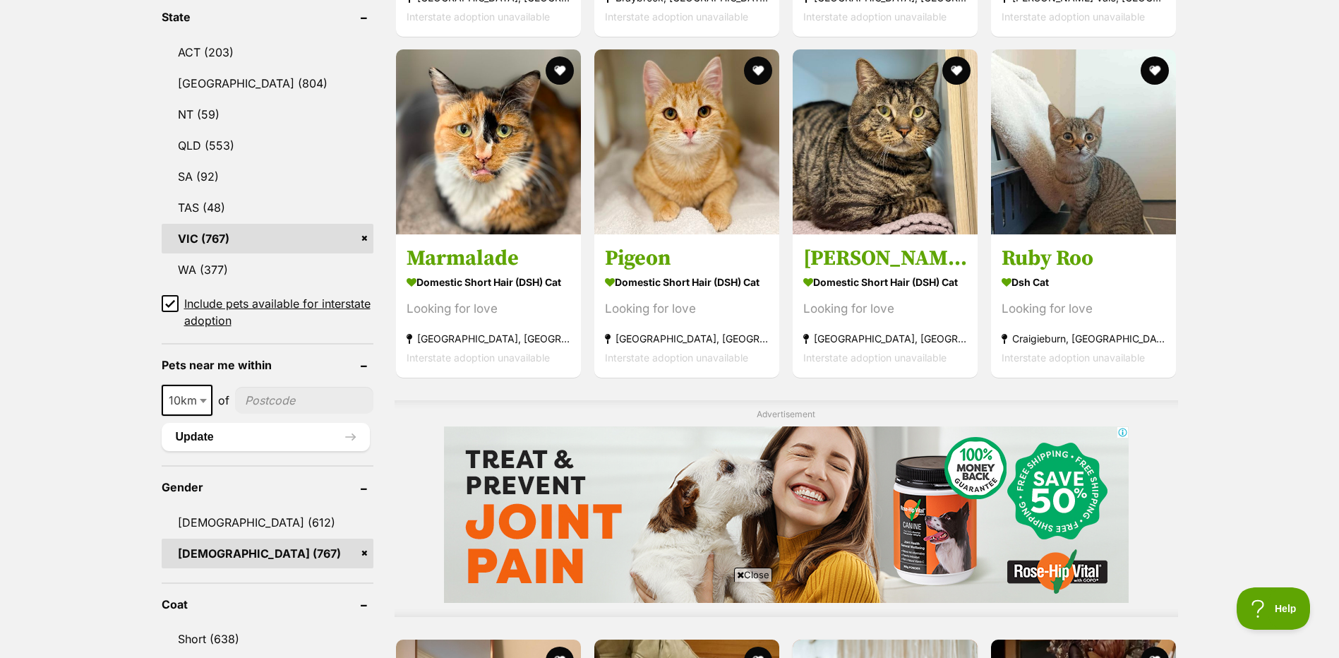
scroll to position [903, 0]
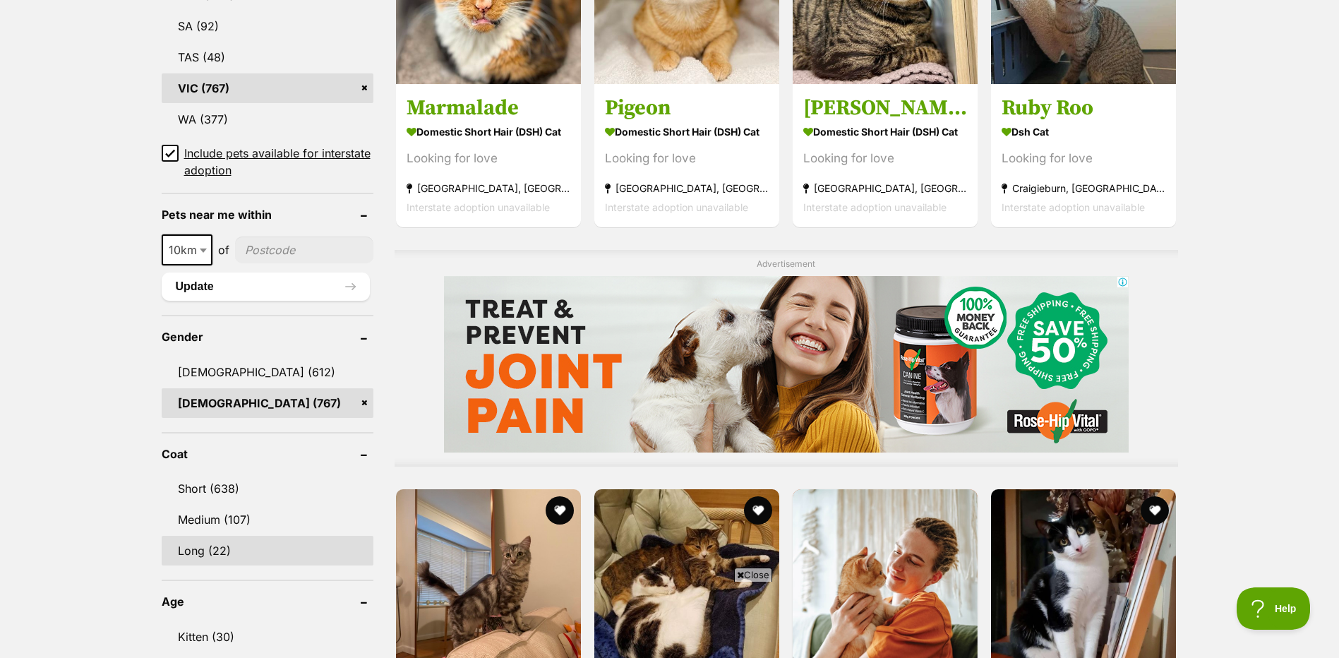
click at [201, 553] on link "Long (22)" at bounding box center [268, 551] width 212 height 30
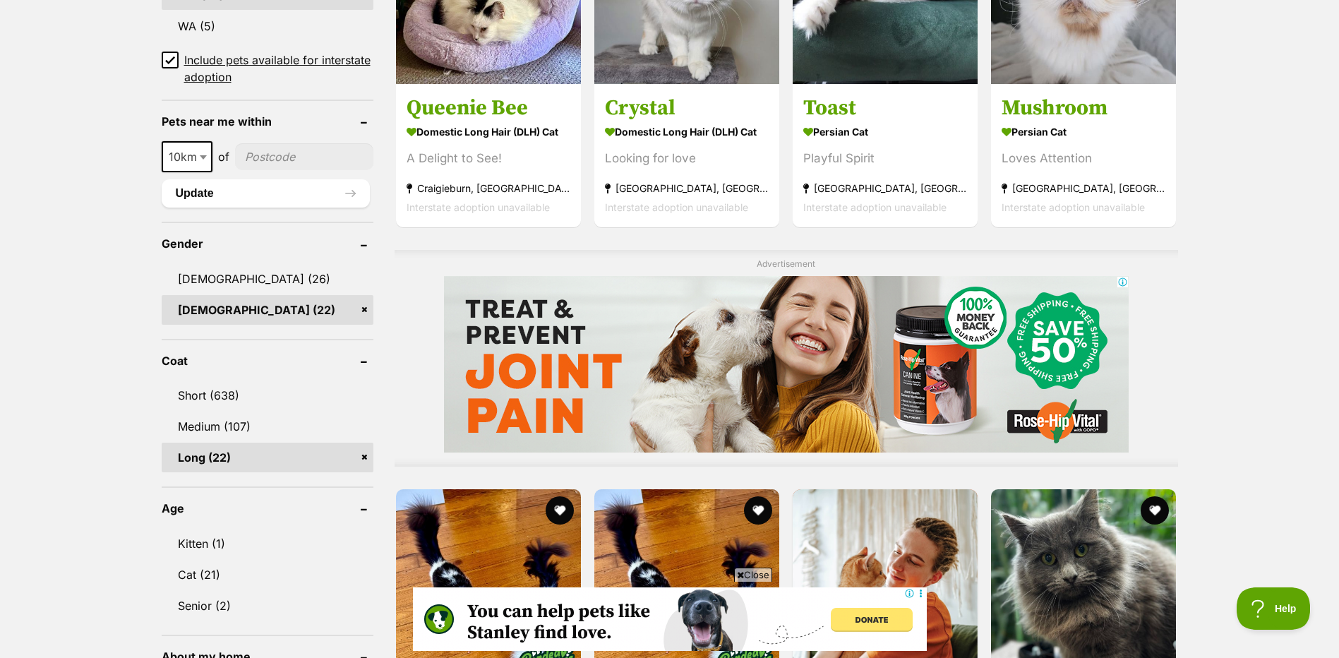
scroll to position [1205, 0]
